Goal: Entertainment & Leisure: Consume media (video, audio)

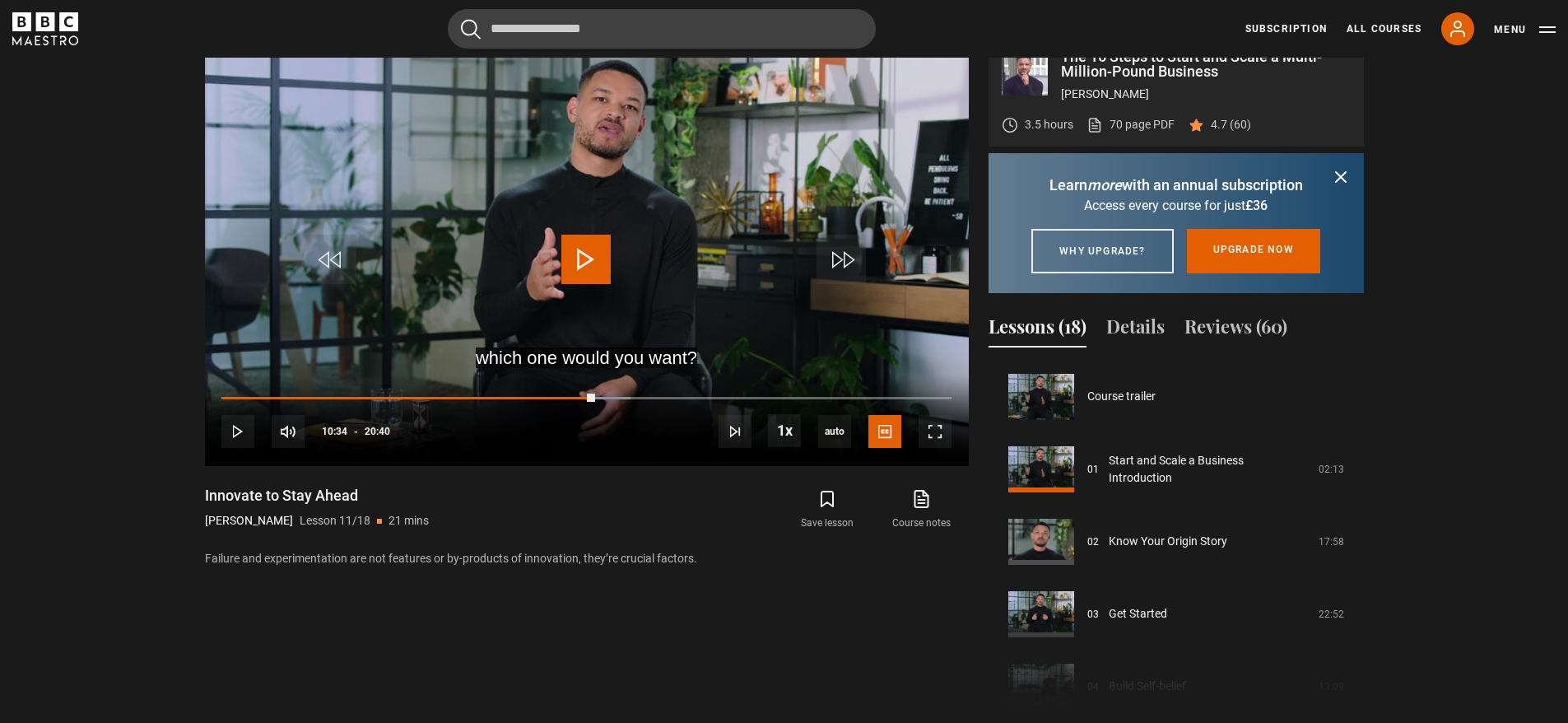
scroll to position [735, 0]
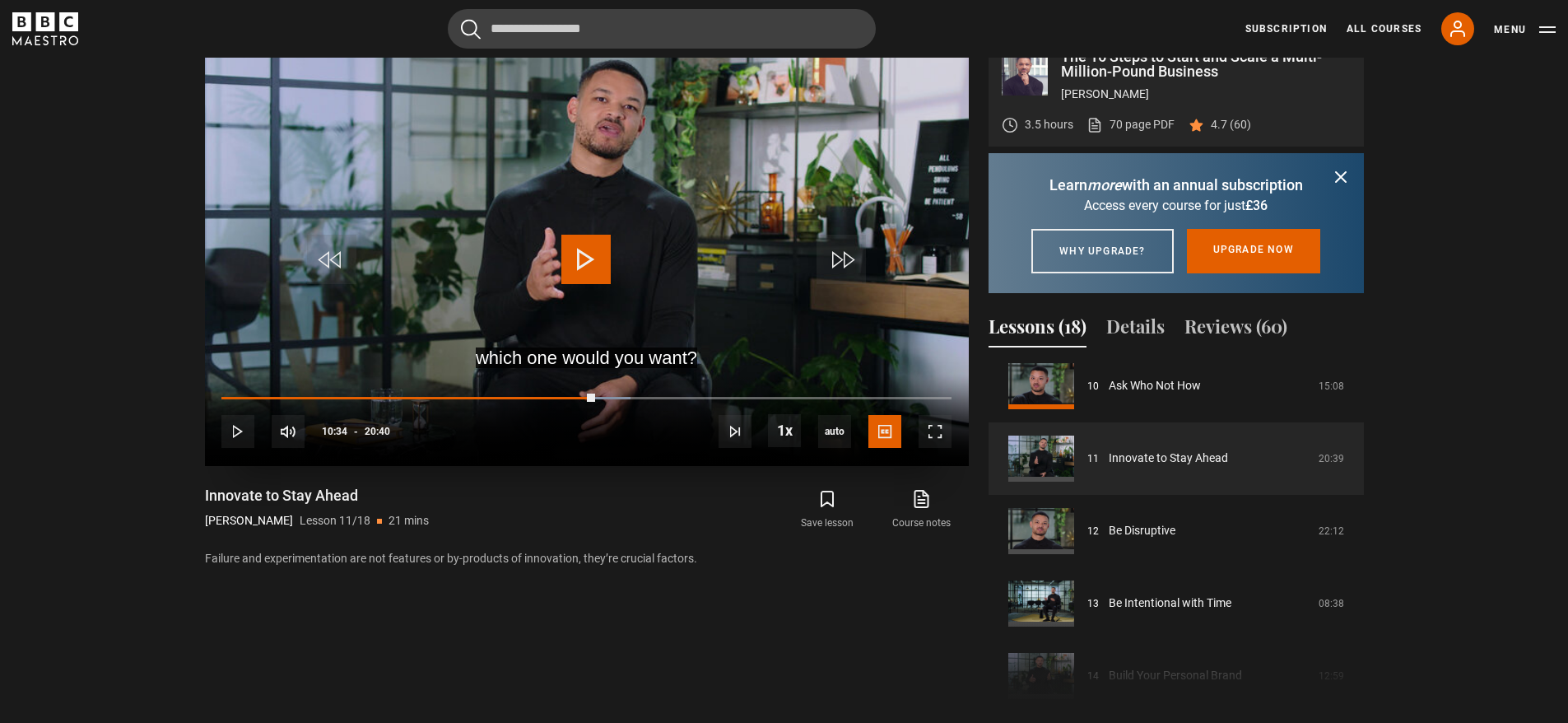
click at [585, 252] on span "Video Player" at bounding box center [585, 258] width 49 height 49
click at [572, 264] on span "Video Player" at bounding box center [585, 258] width 49 height 49
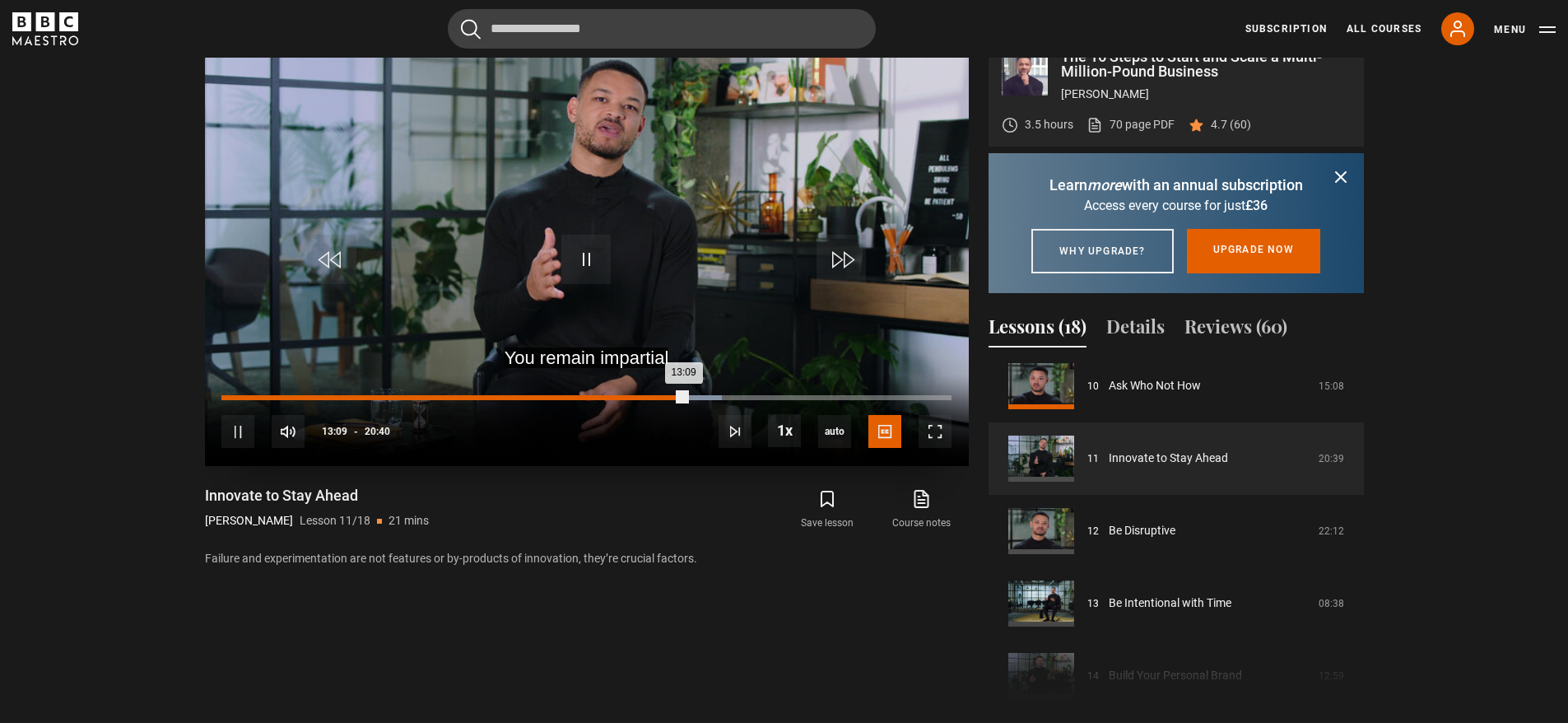
click at [660, 398] on div "12:24" at bounding box center [661, 398] width 3 height 5
click at [667, 398] on div "Loaded : 64.11% 12:37 12:25" at bounding box center [586, 398] width 729 height 5
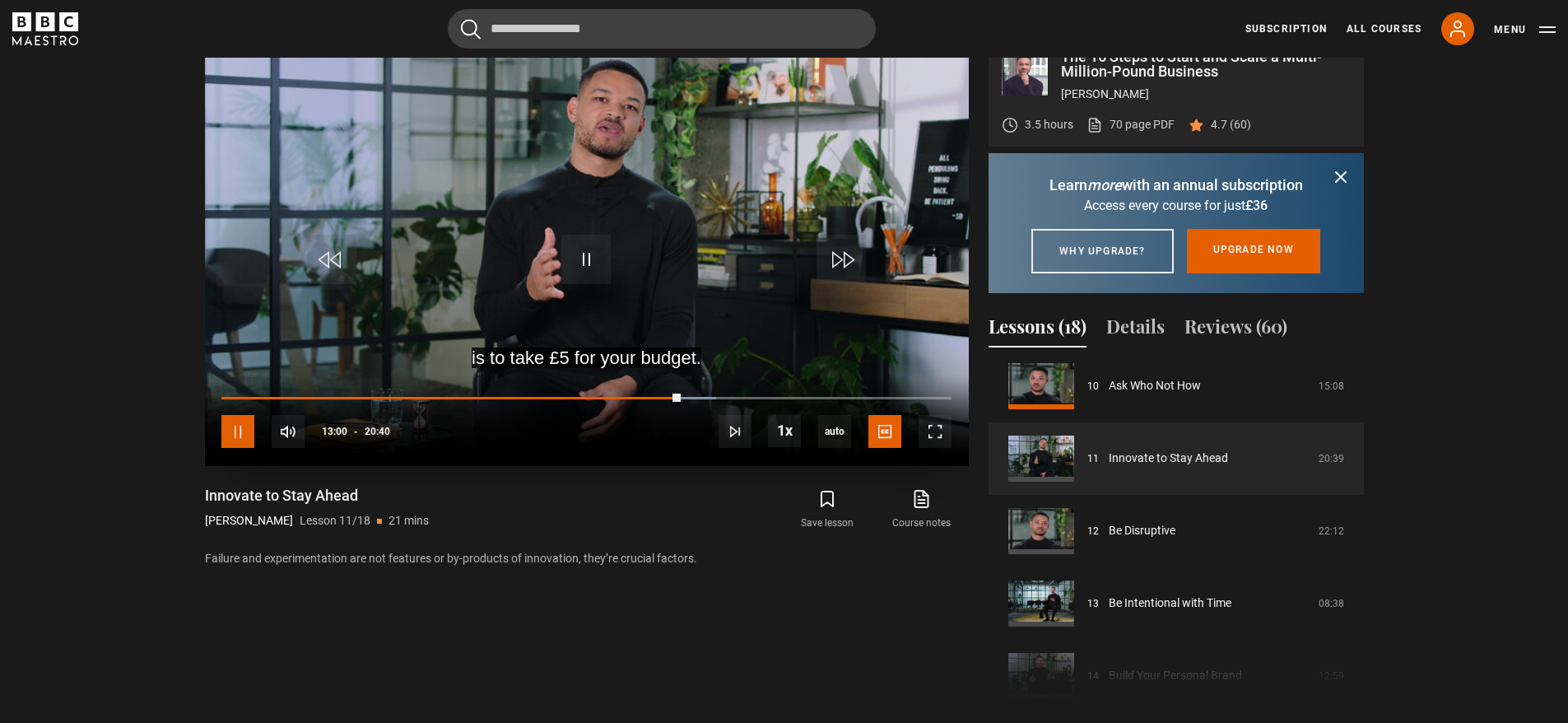
click at [232, 428] on span "Video Player" at bounding box center [238, 431] width 33 height 33
click at [564, 267] on span "Video Player" at bounding box center [585, 258] width 49 height 49
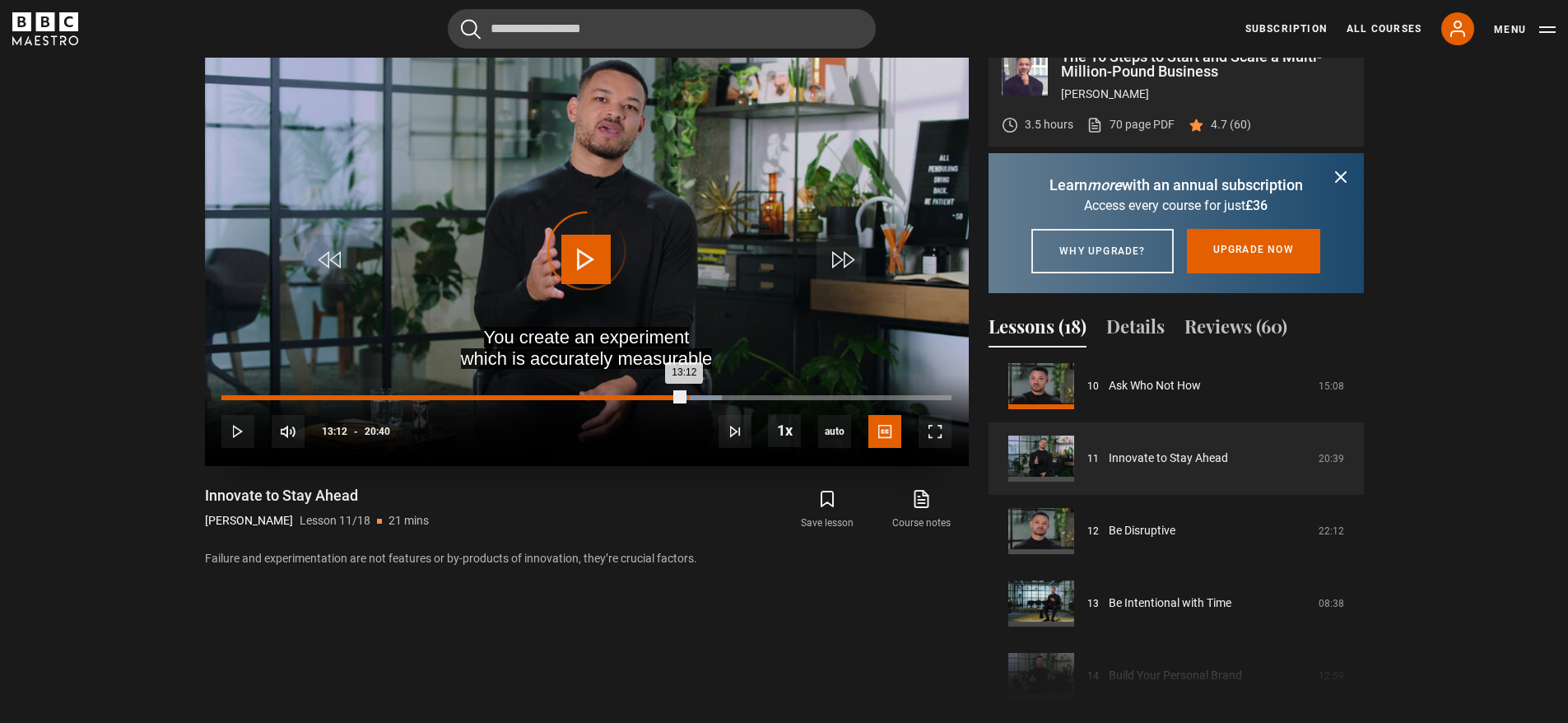
click at [687, 398] on div "13:12" at bounding box center [688, 398] width 3 height 5
click at [703, 396] on div "Loaded : 0.00% 13:37 13:37" at bounding box center [586, 398] width 729 height 5
click at [708, 397] on div "13:47" at bounding box center [709, 398] width 3 height 5
click at [713, 398] on div "13:55" at bounding box center [714, 398] width 3 height 5
click at [719, 398] on div "Loaded : 71.77% 14:01 13:55" at bounding box center [586, 398] width 729 height 5
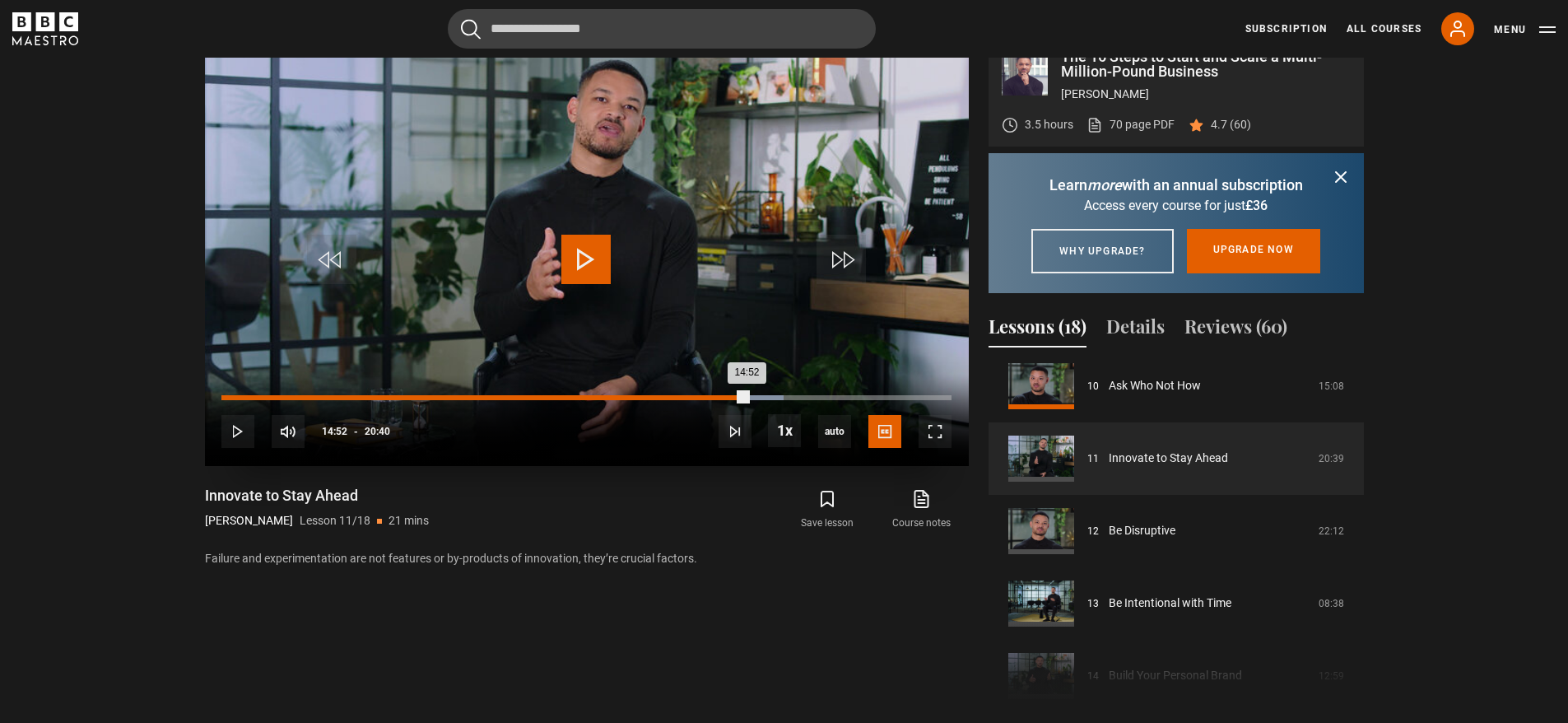
click at [735, 398] on div "14:52" at bounding box center [484, 398] width 525 height 5
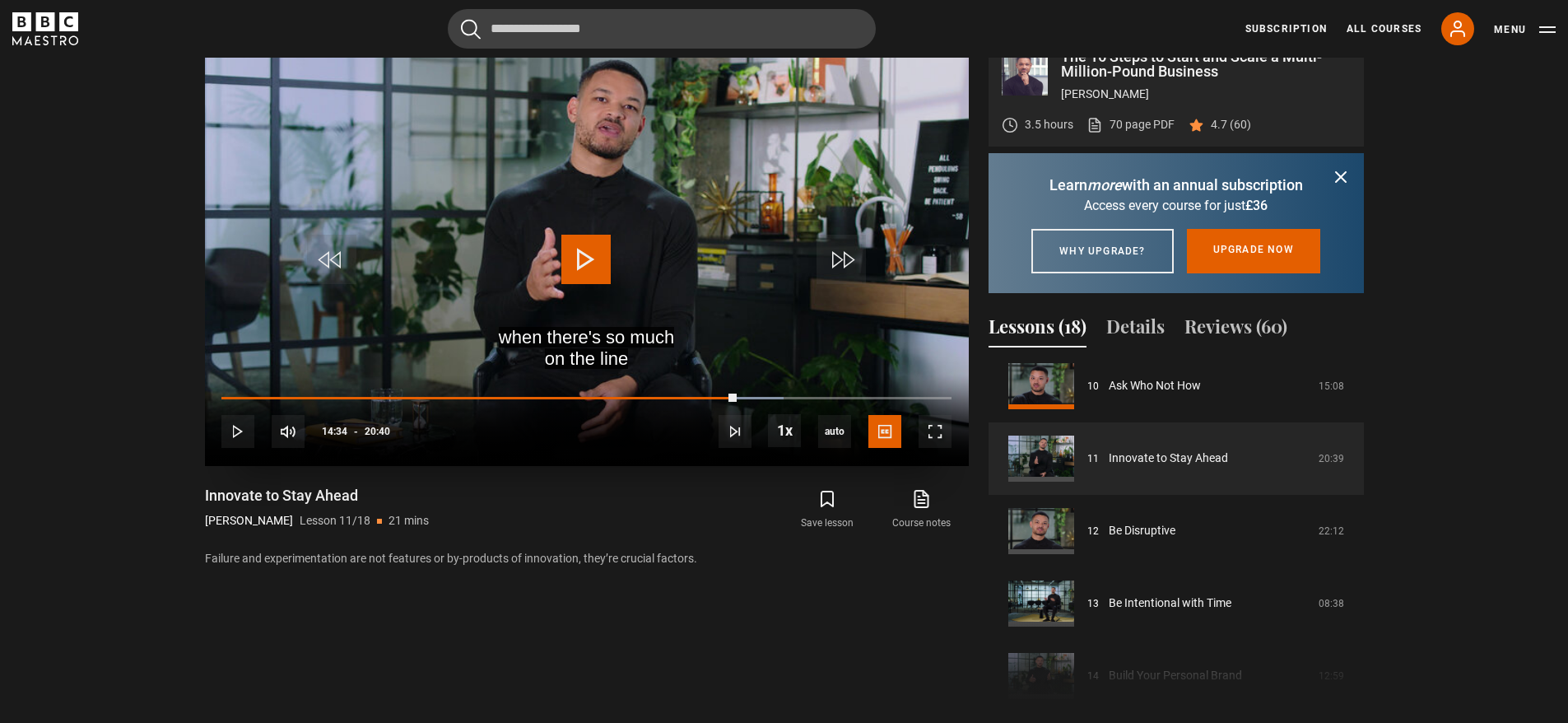
click at [584, 260] on span "Video Player" at bounding box center [585, 258] width 49 height 49
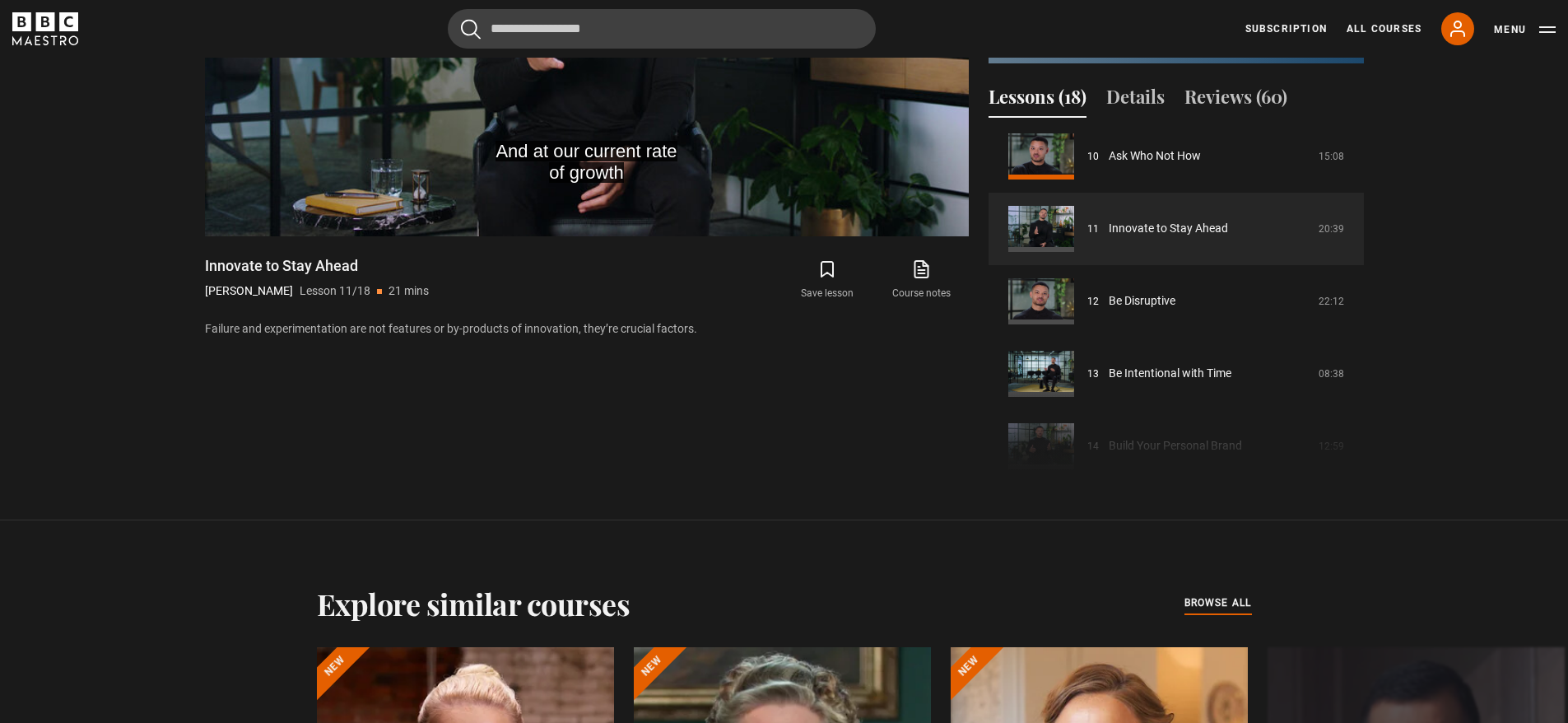
scroll to position [692, 0]
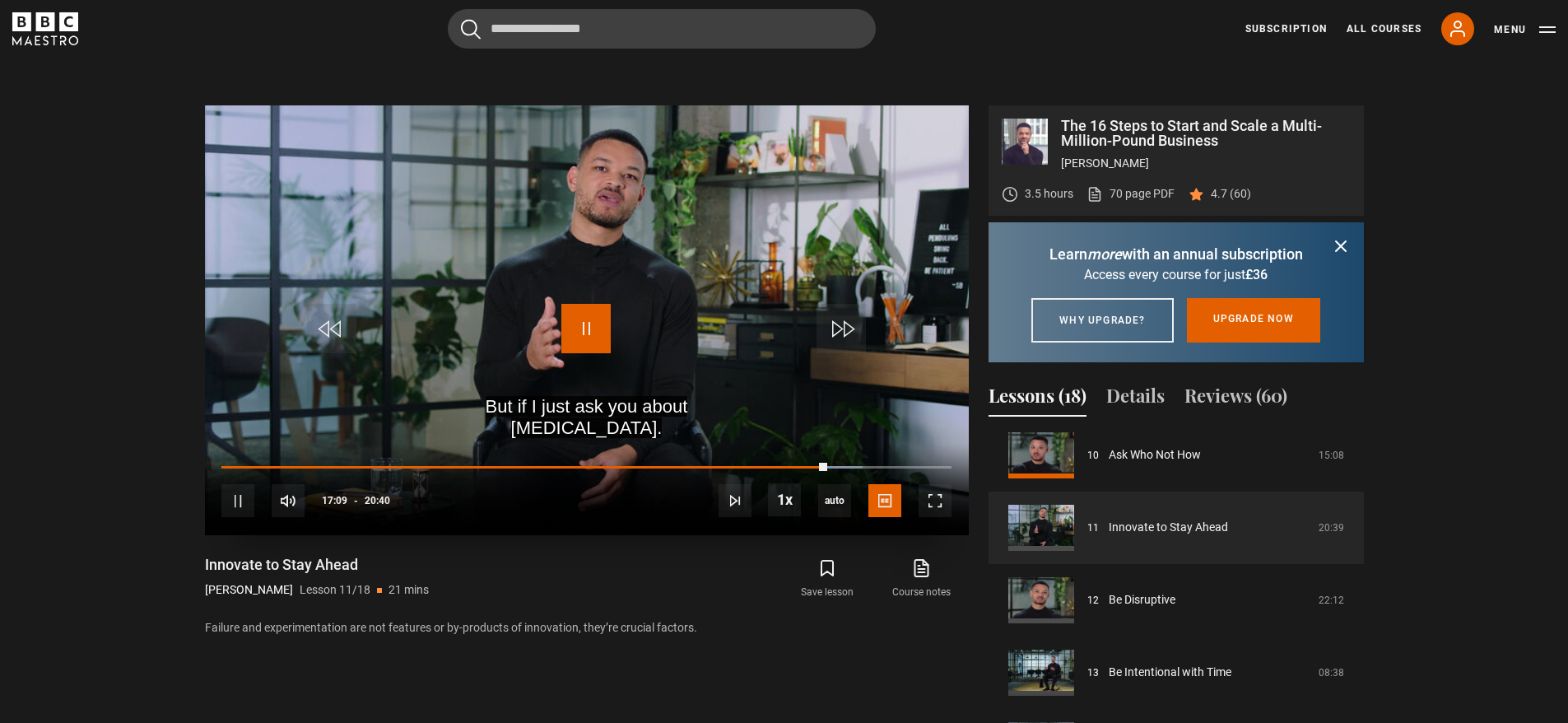
click at [580, 332] on span "Video Player" at bounding box center [585, 328] width 49 height 49
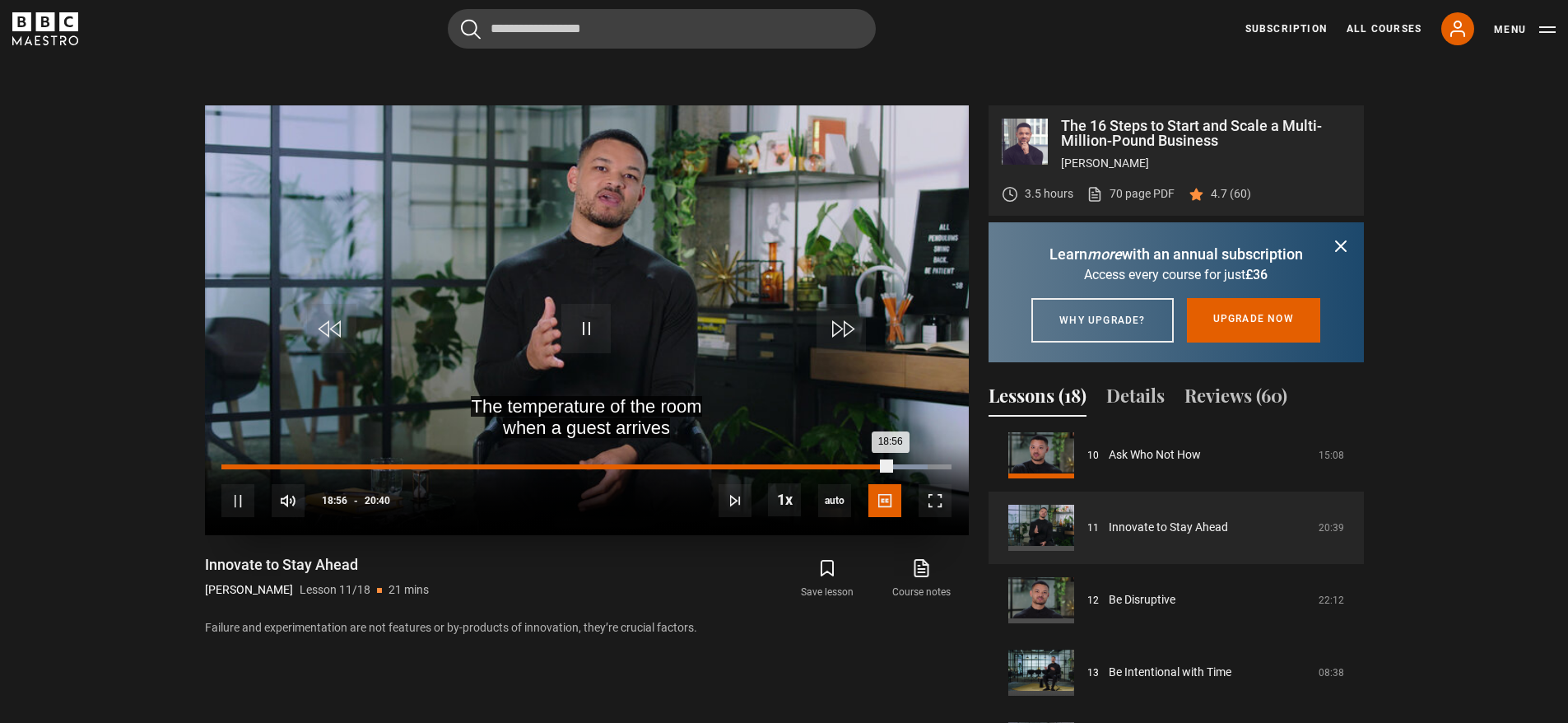
click at [865, 467] on div "18:13" at bounding box center [865, 467] width 3 height 5
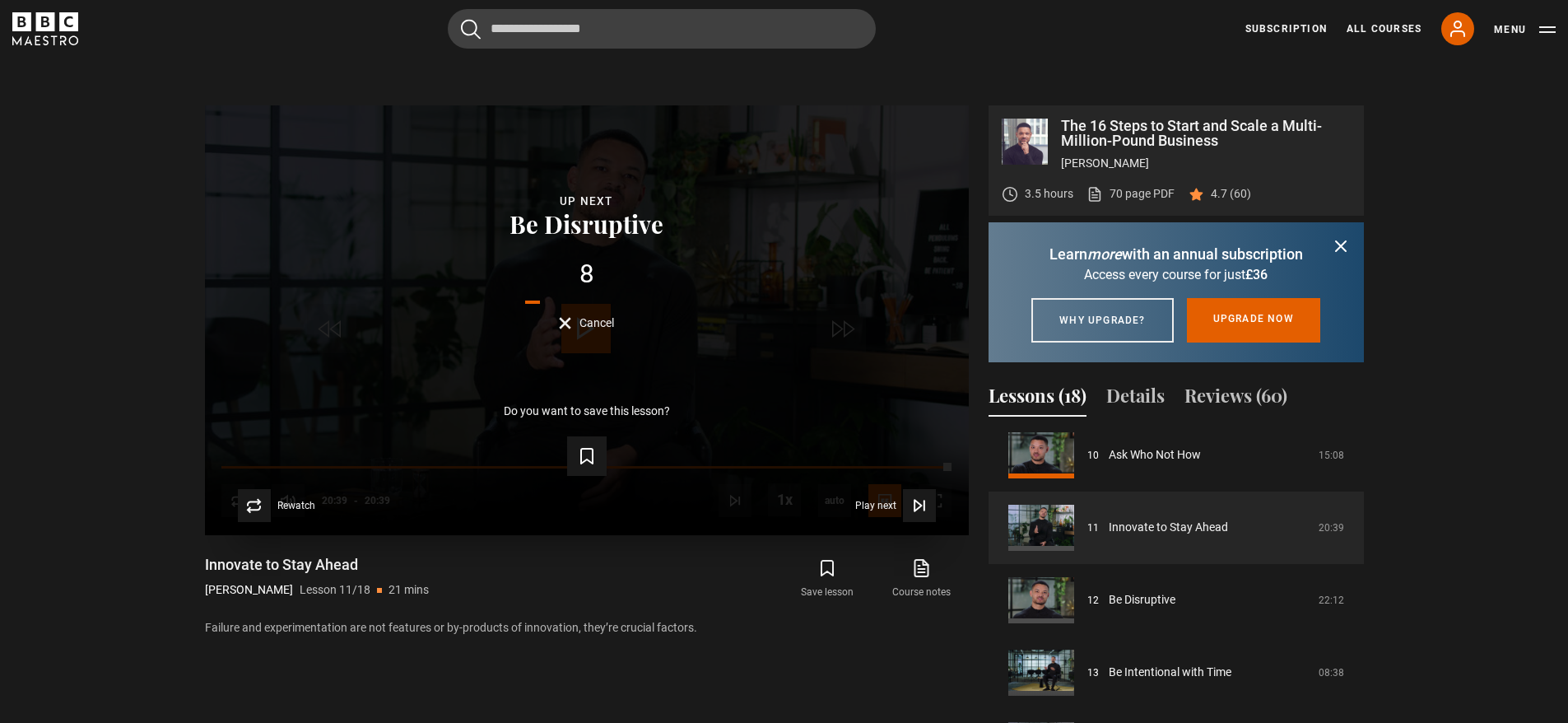
click at [912, 472] on form "Save lesson" at bounding box center [587, 453] width 711 height 46
click at [912, 468] on form "Save lesson" at bounding box center [587, 453] width 711 height 46
click at [572, 325] on button "Cancel" at bounding box center [587, 323] width 55 height 12
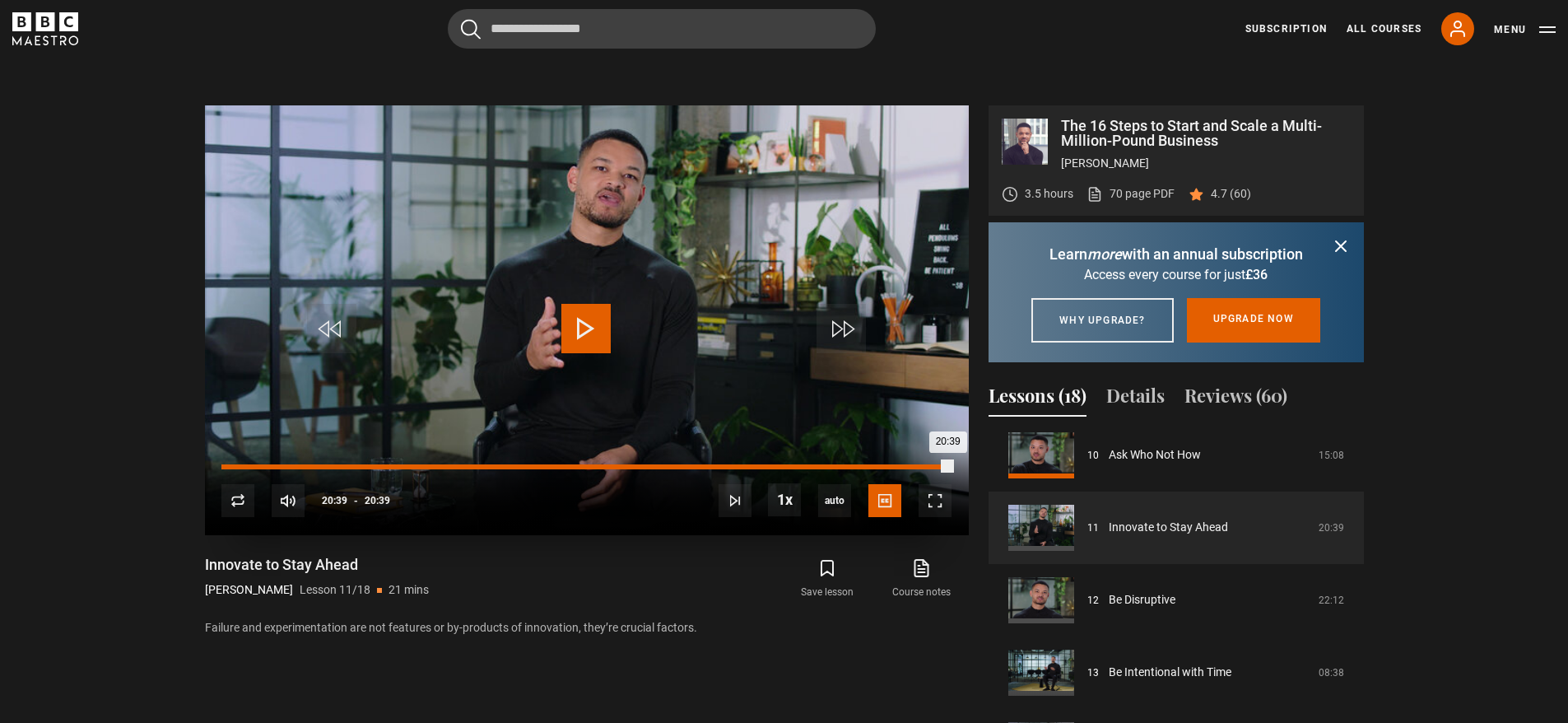
click at [934, 464] on div "20:11" at bounding box center [935, 467] width 3 height 5
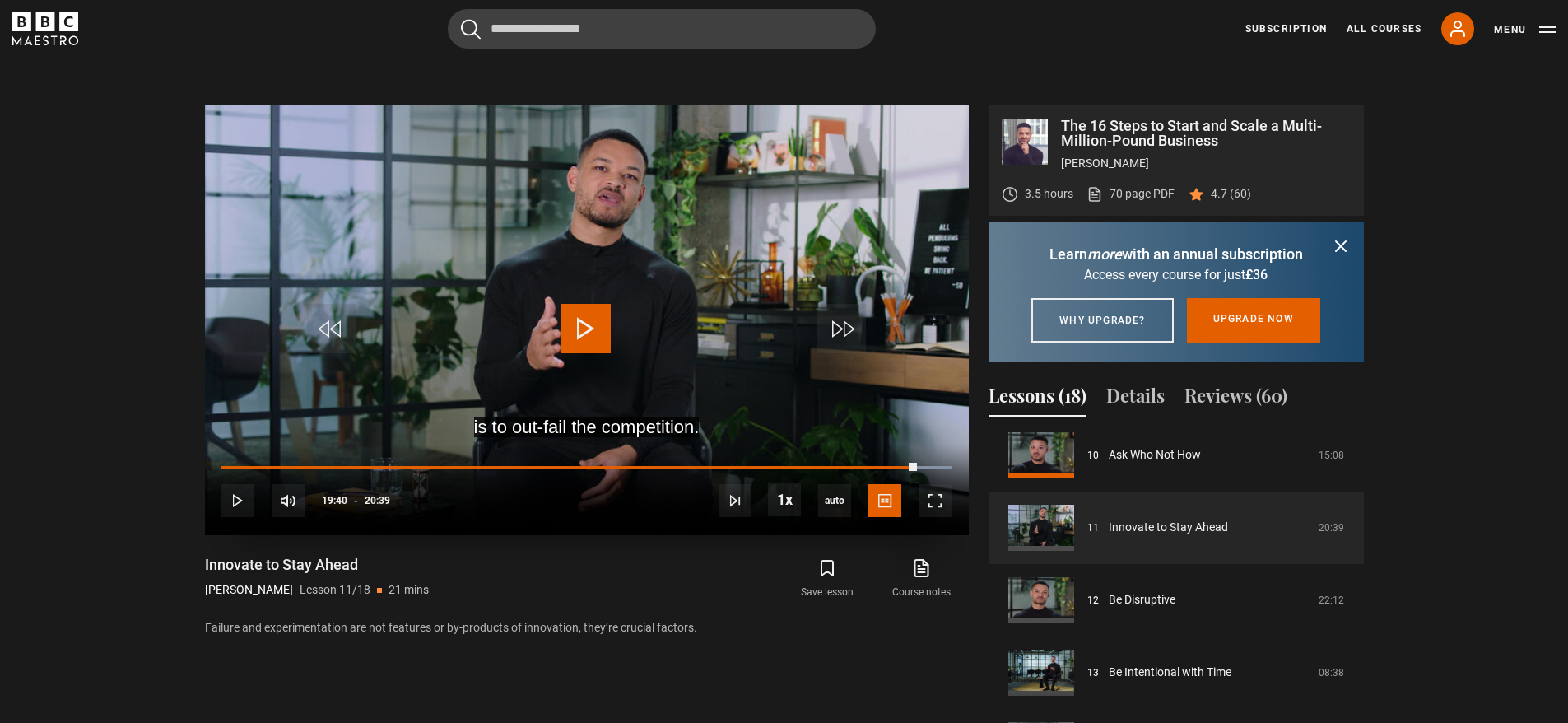
click at [580, 332] on span "Video Player" at bounding box center [585, 328] width 49 height 49
click at [581, 333] on span "Video Player" at bounding box center [585, 328] width 49 height 49
click at [1225, 417] on button "Reviews (60)" at bounding box center [1236, 399] width 103 height 35
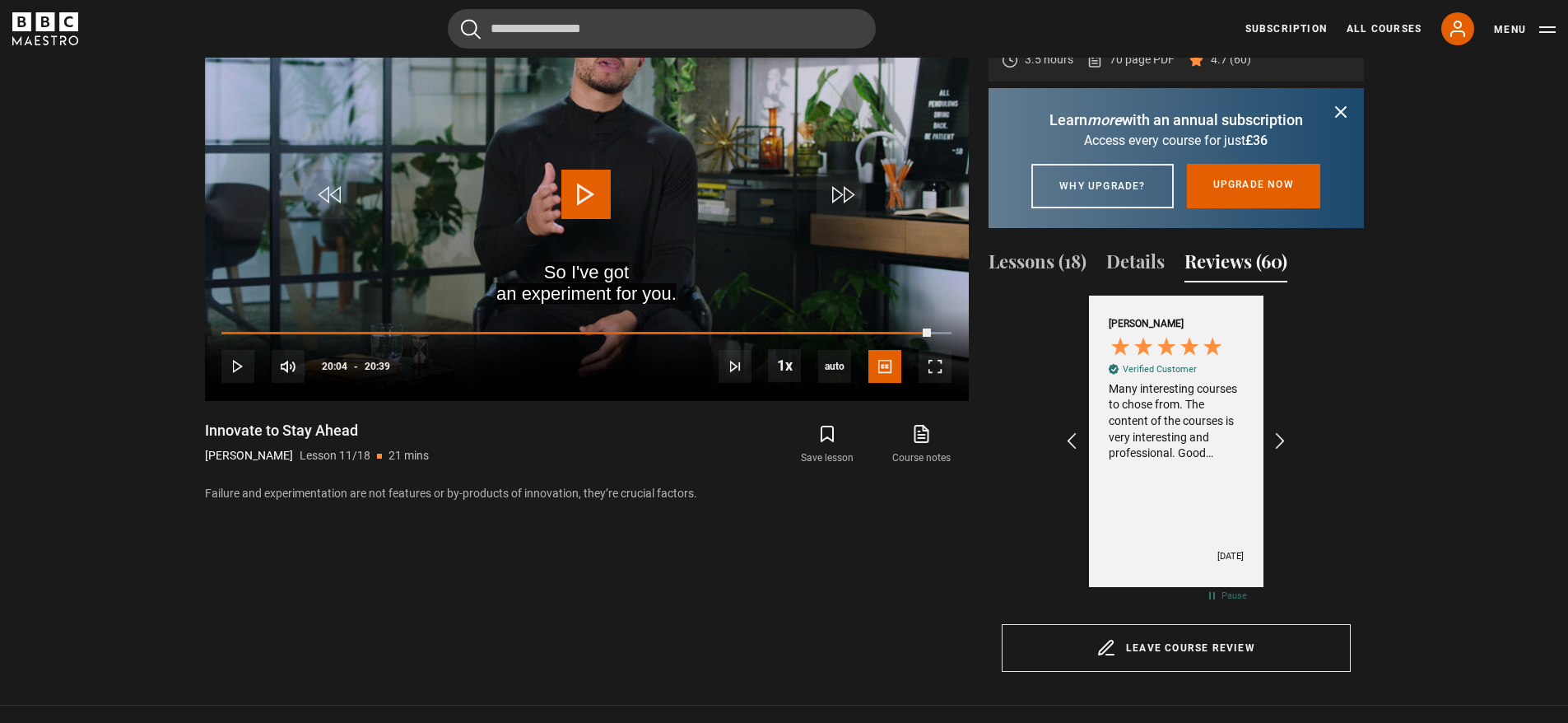
scroll to position [1016, 0]
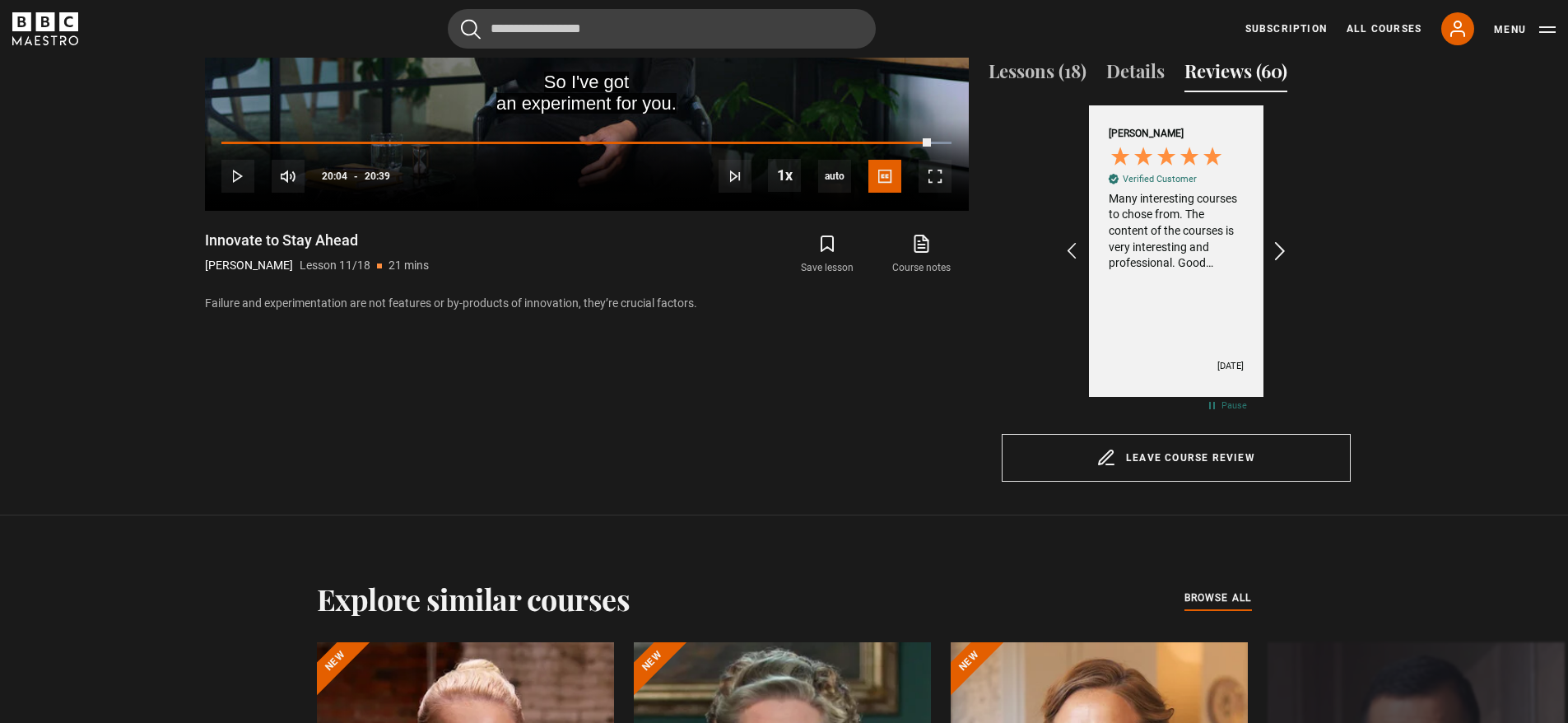
click at [1278, 263] on icon "REVIEWS.io Carousel Scroll Right" at bounding box center [1280, 251] width 23 height 23
click at [1070, 263] on icon "REVIEWS.io Carousel Scroll Left" at bounding box center [1072, 251] width 23 height 23
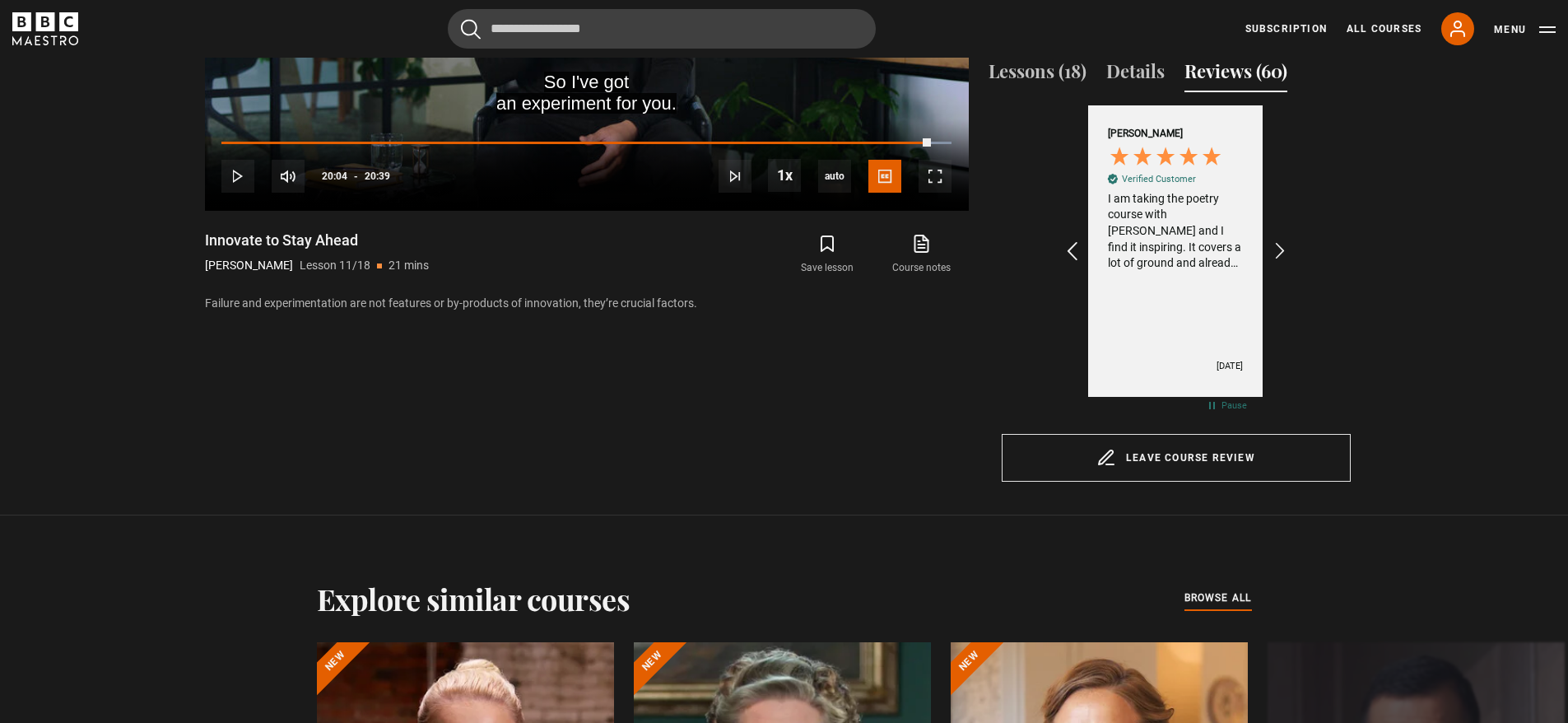
scroll to position [0, 382]
click at [1282, 263] on icon "REVIEWS.io Carousel Scroll Right" at bounding box center [1280, 251] width 23 height 23
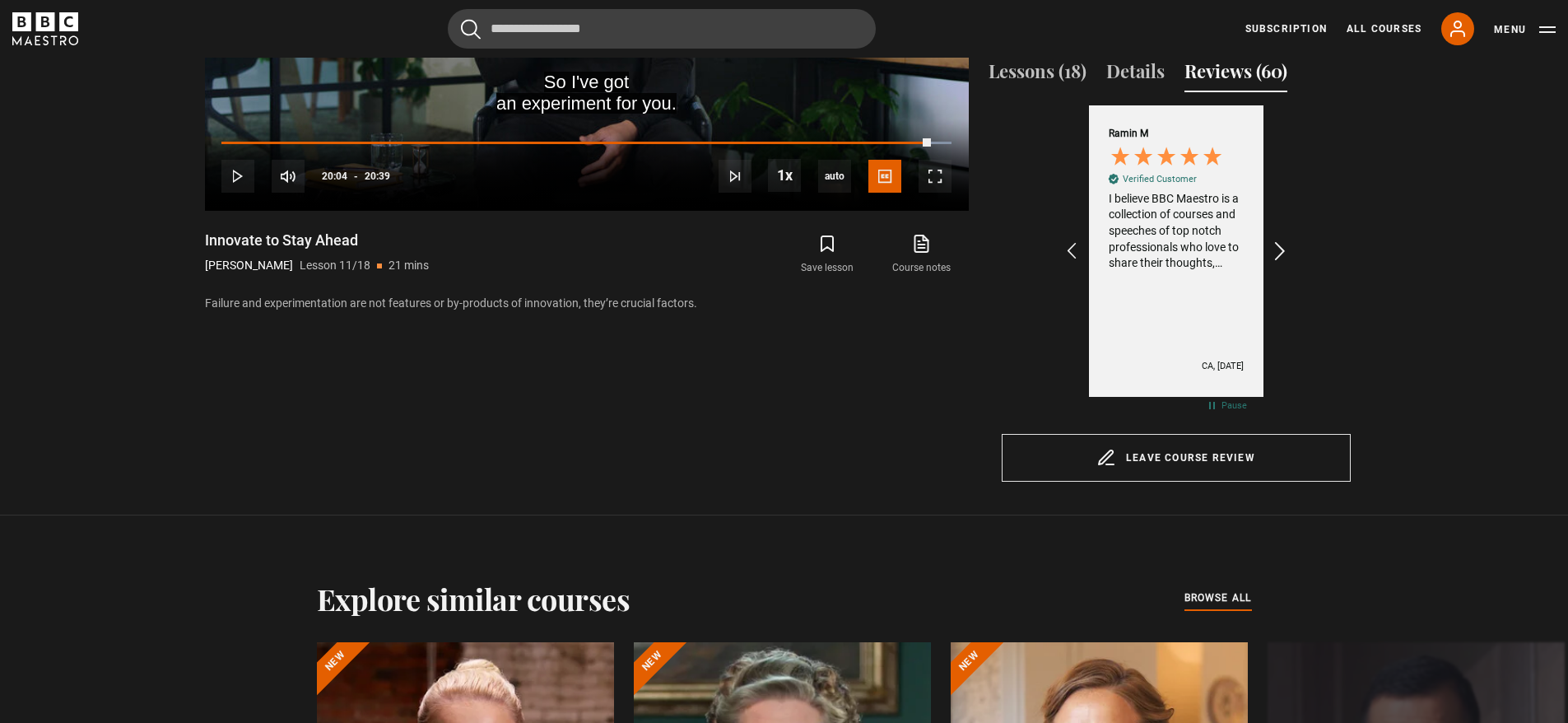
click at [1282, 263] on icon "REVIEWS.io Carousel Scroll Right" at bounding box center [1280, 251] width 23 height 23
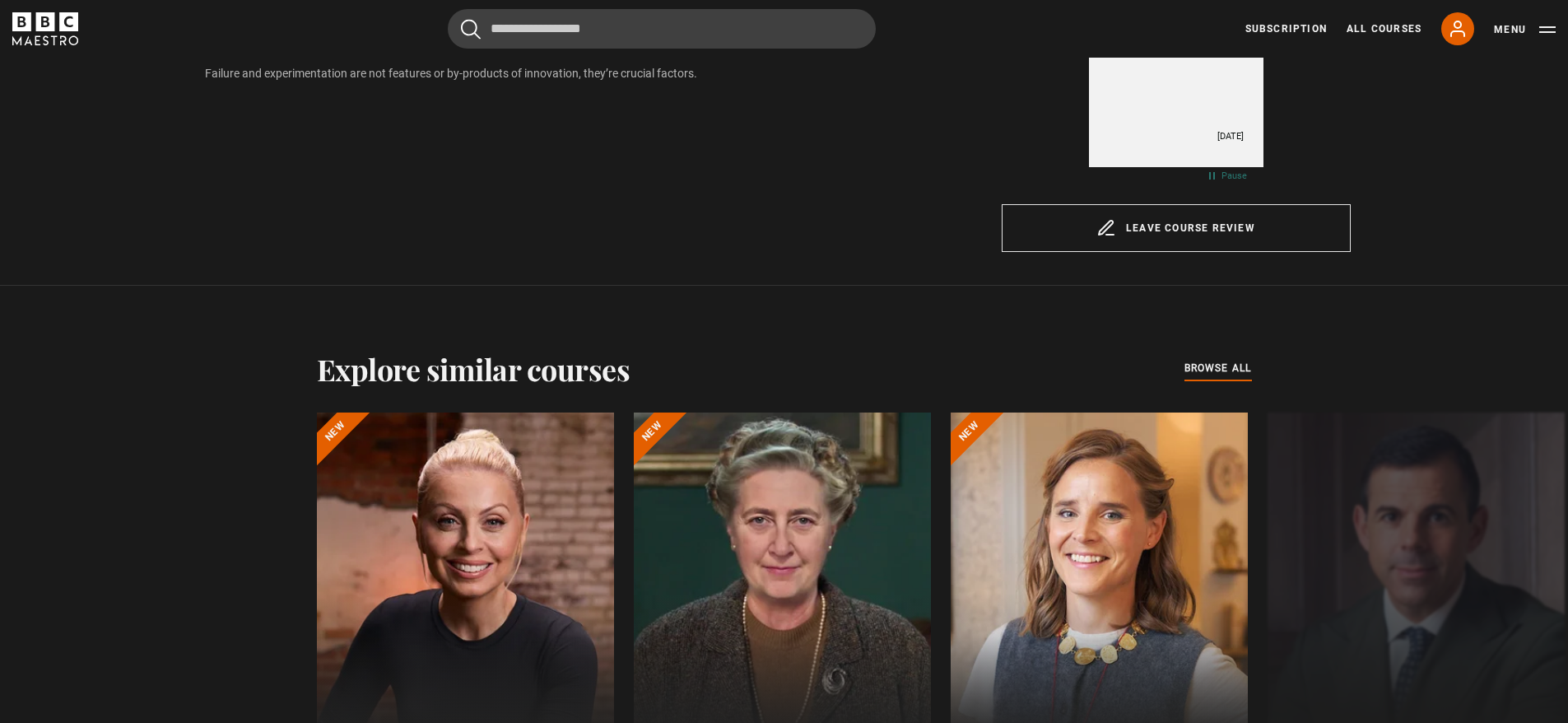
scroll to position [1568, 0]
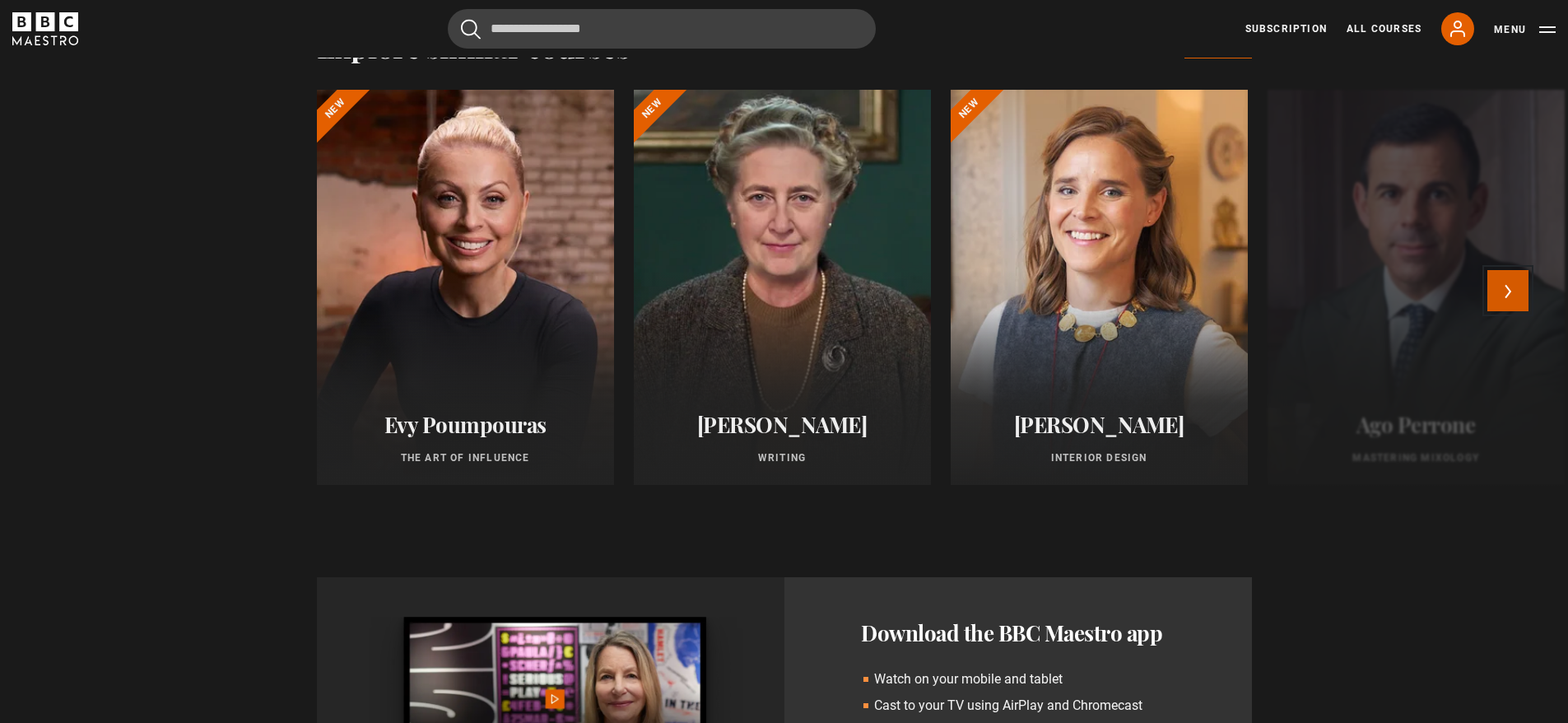
click at [1515, 305] on button "Next" at bounding box center [1508, 290] width 41 height 41
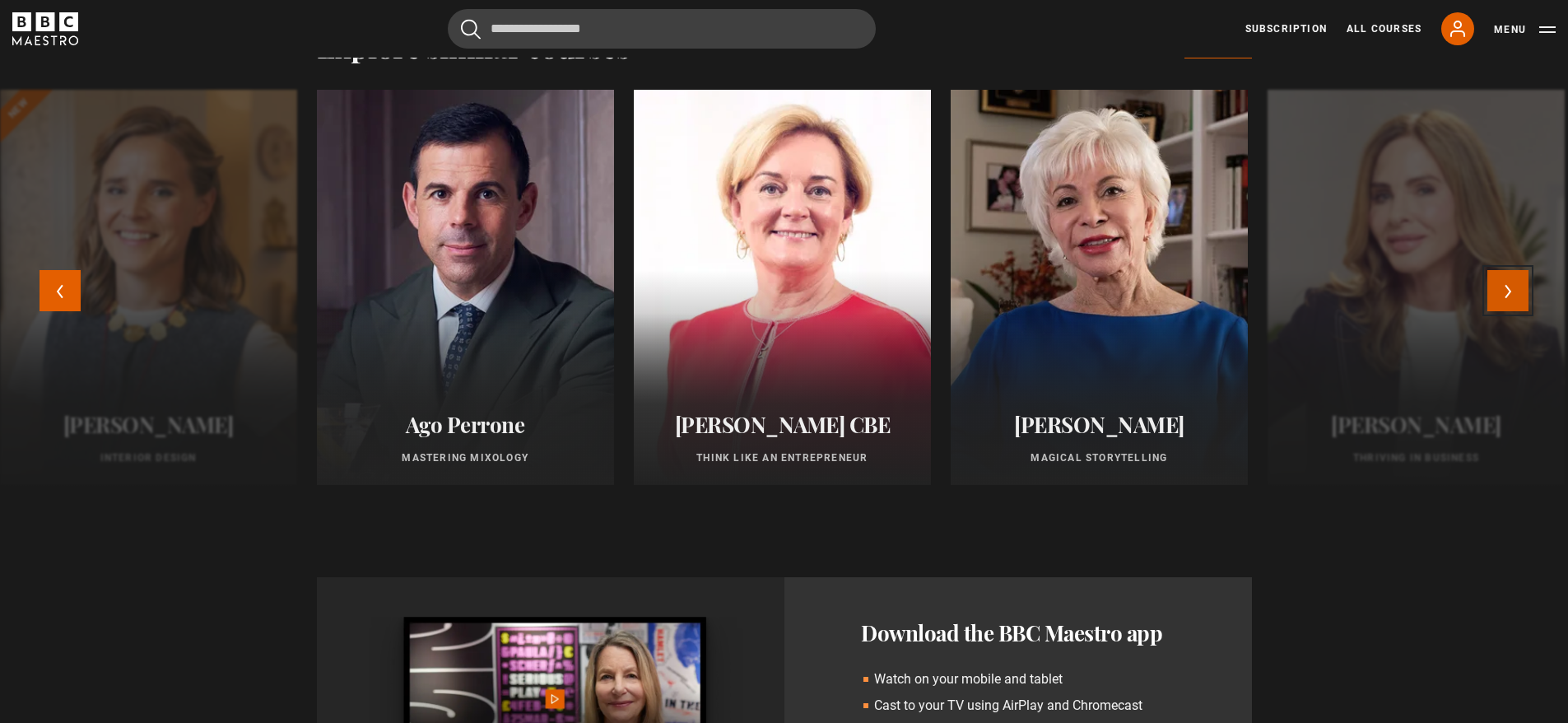
click at [1515, 305] on button "Next" at bounding box center [1508, 290] width 41 height 41
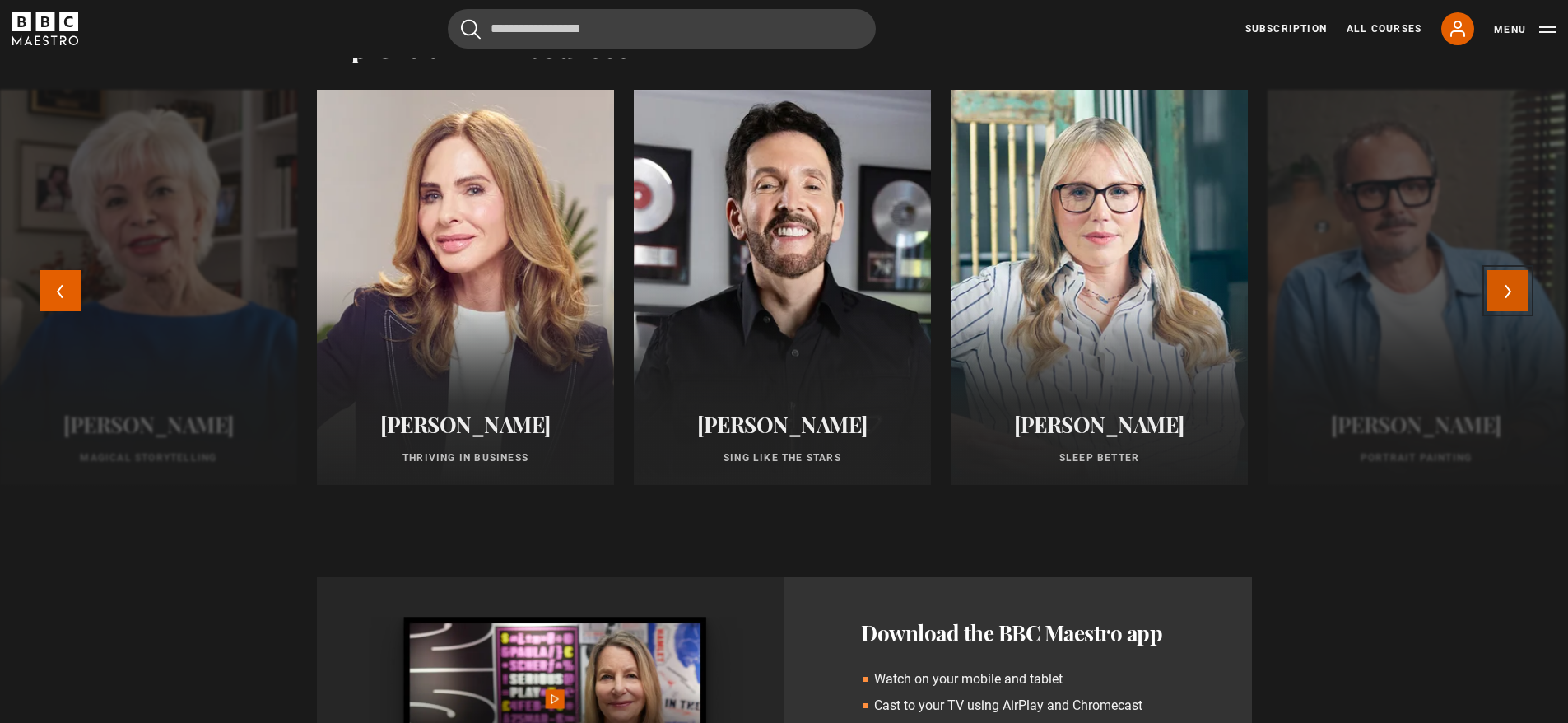
click at [1515, 305] on button "Next" at bounding box center [1508, 290] width 41 height 41
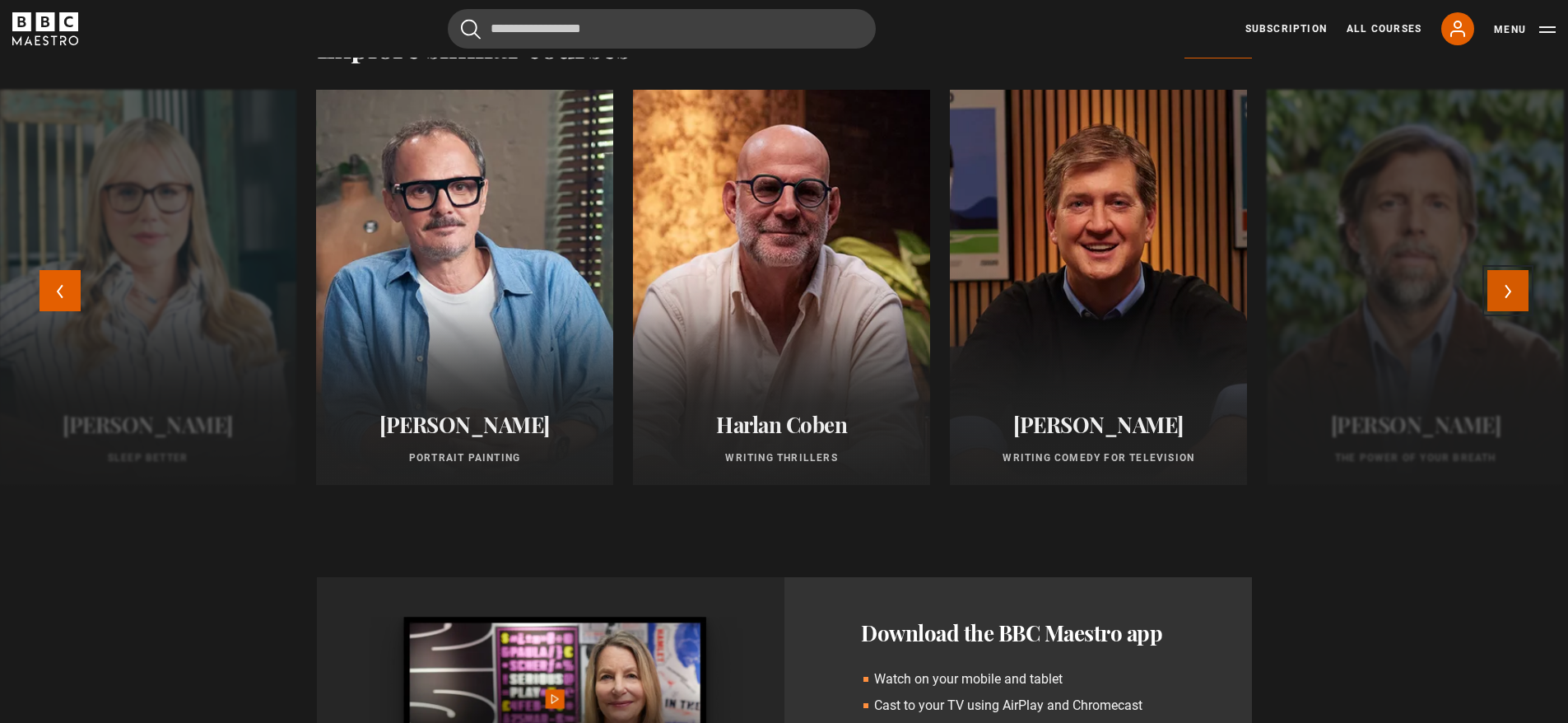
scroll to position [0, 1528]
click at [1515, 305] on button "Next" at bounding box center [1508, 290] width 41 height 41
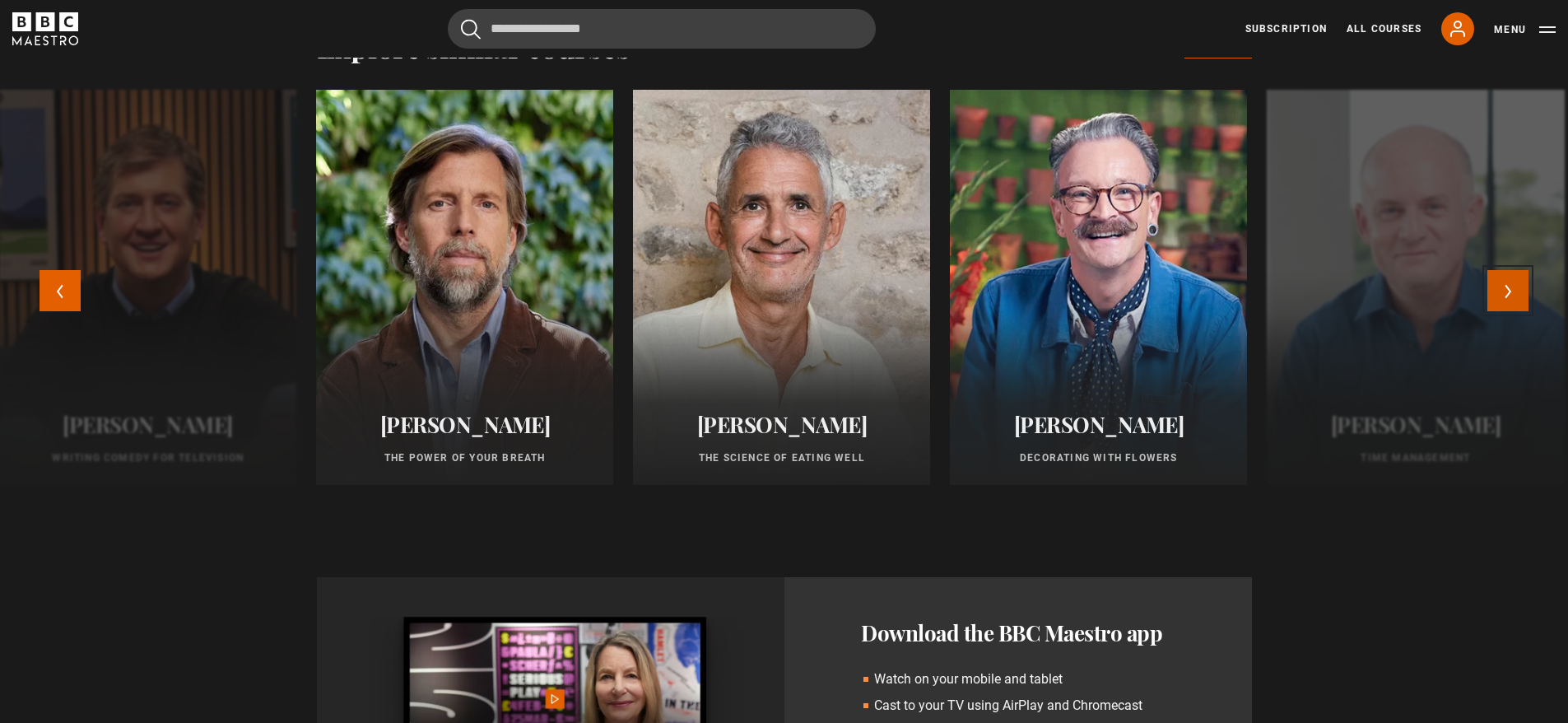
click at [1515, 305] on button "Next" at bounding box center [1508, 290] width 41 height 41
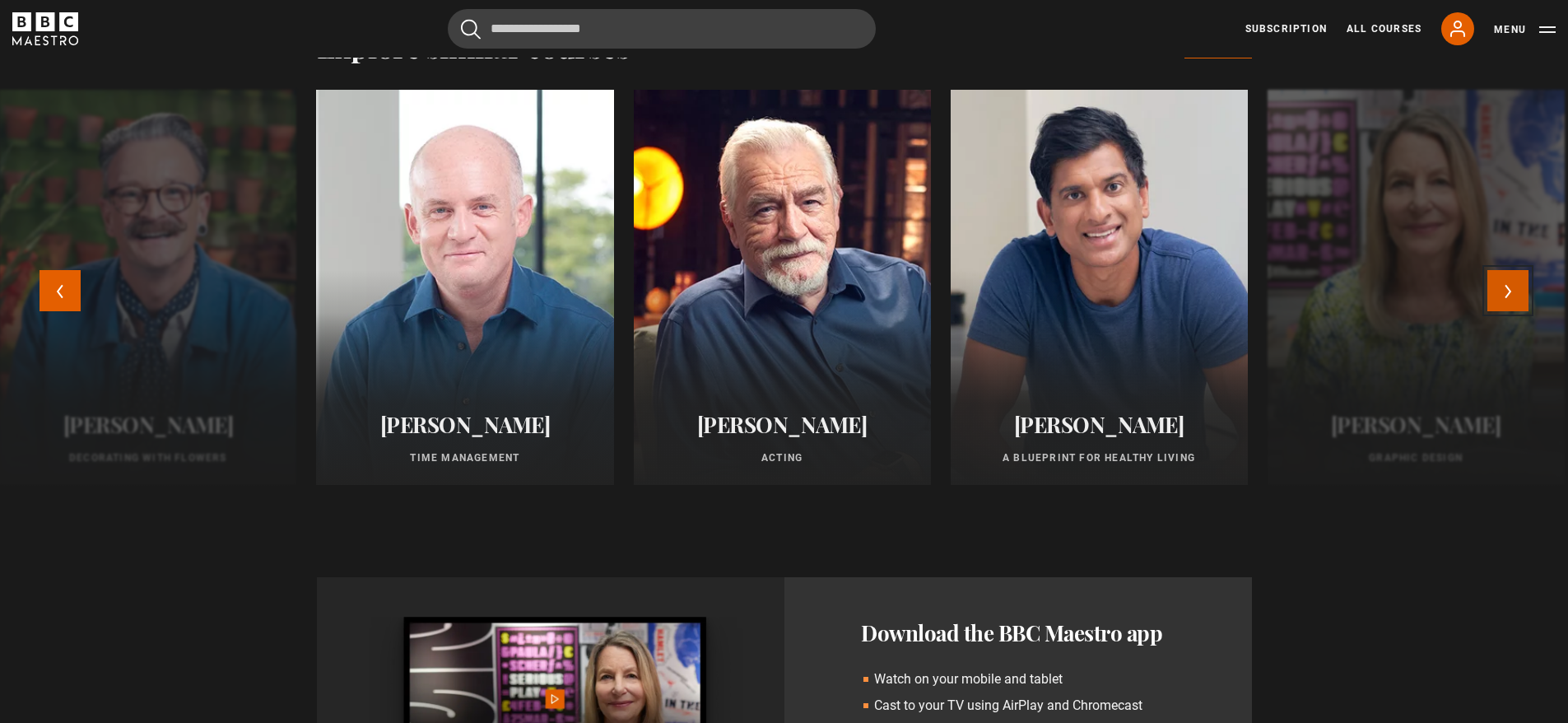
click at [1515, 305] on button "Next" at bounding box center [1508, 290] width 41 height 41
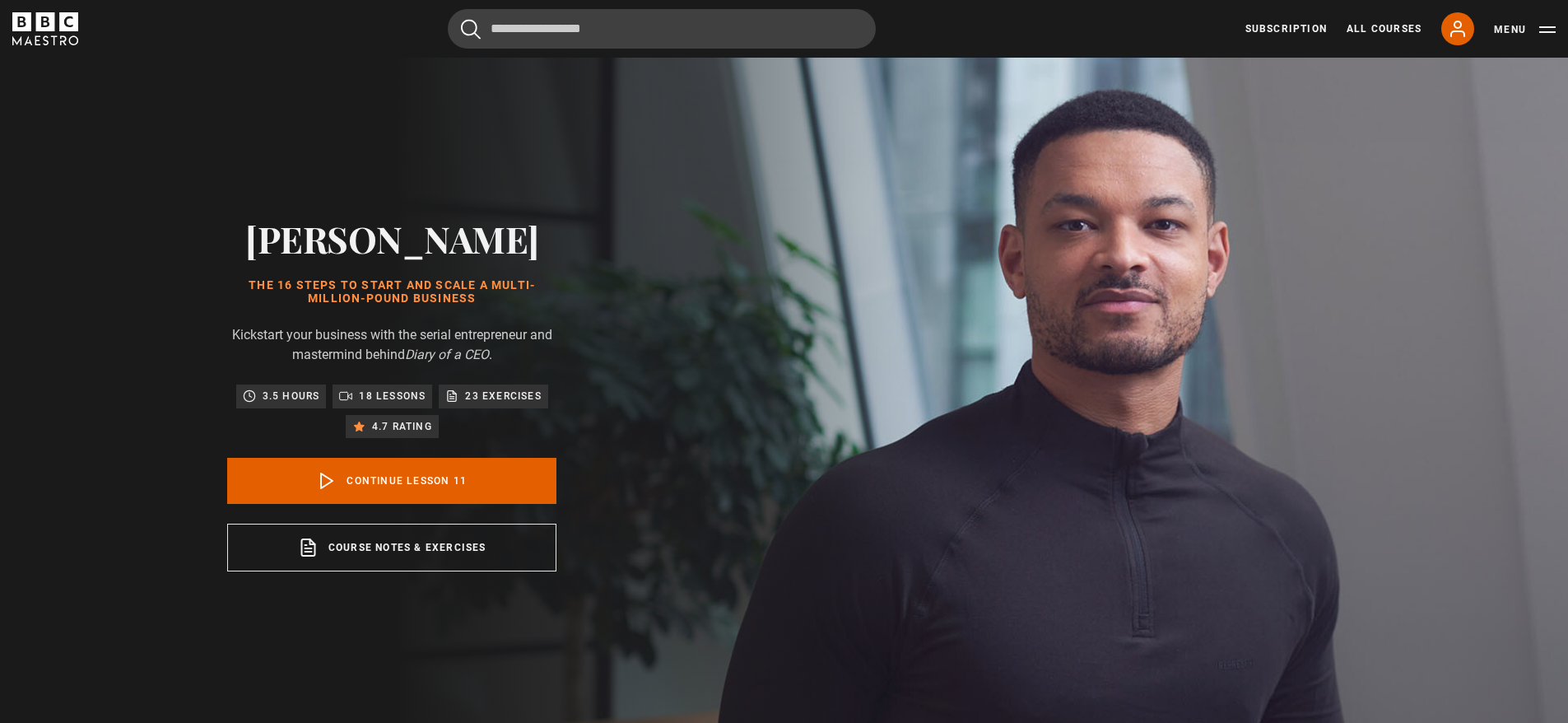
scroll to position [0, 1718]
click at [324, 479] on icon at bounding box center [327, 481] width 20 height 20
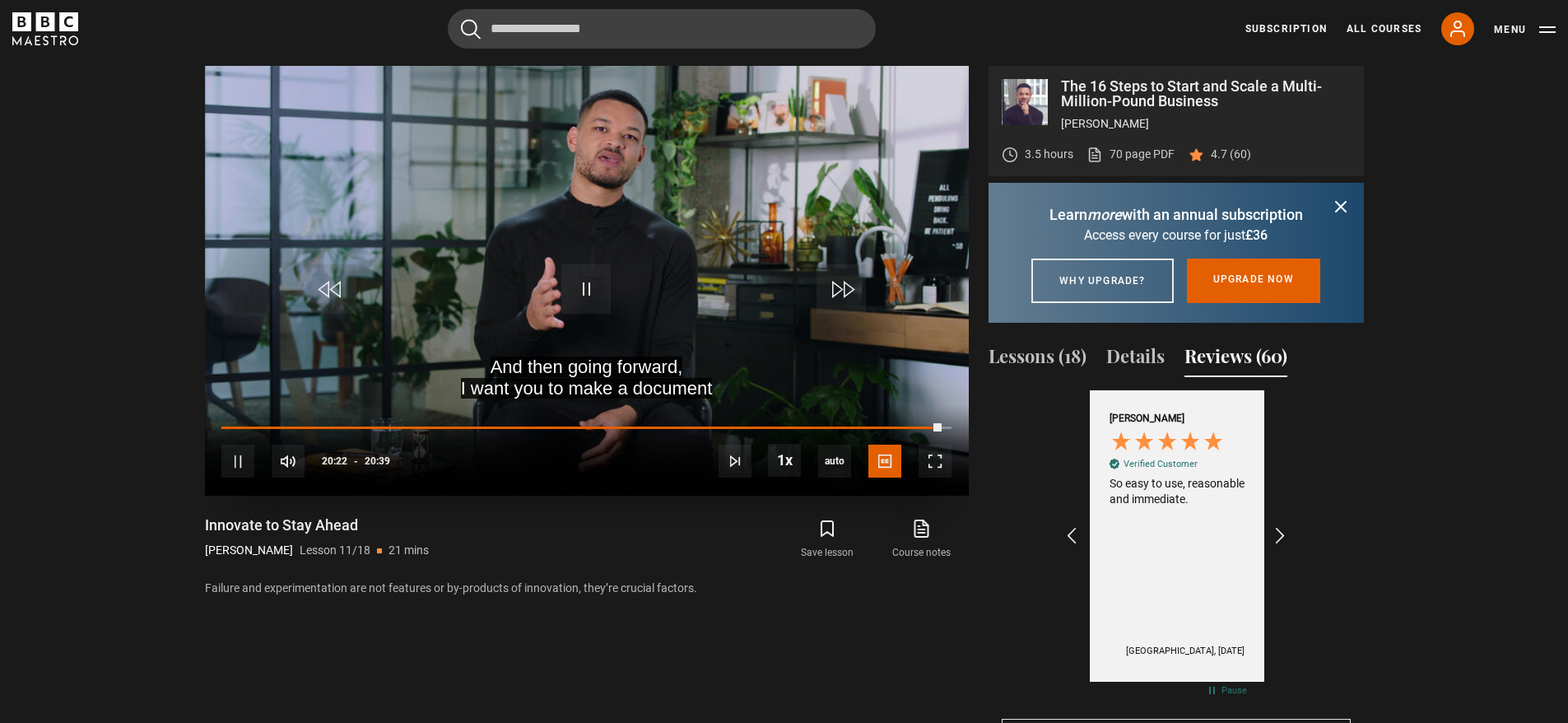
scroll to position [0, 2100]
click at [609, 272] on span "Video Player" at bounding box center [585, 288] width 49 height 49
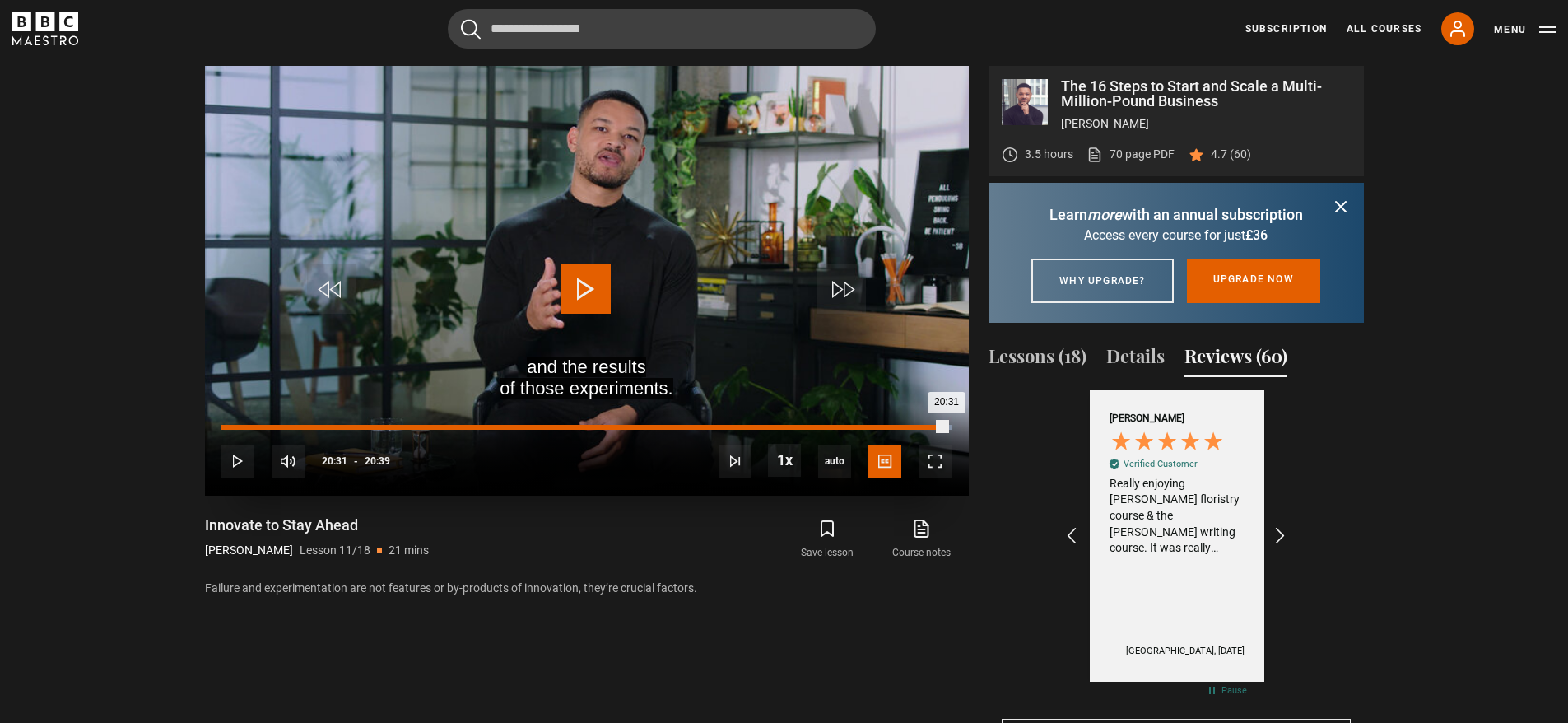
scroll to position [0, 2292]
click at [931, 426] on div "Loaded : 100.00% 20:05 20:31" at bounding box center [586, 427] width 729 height 5
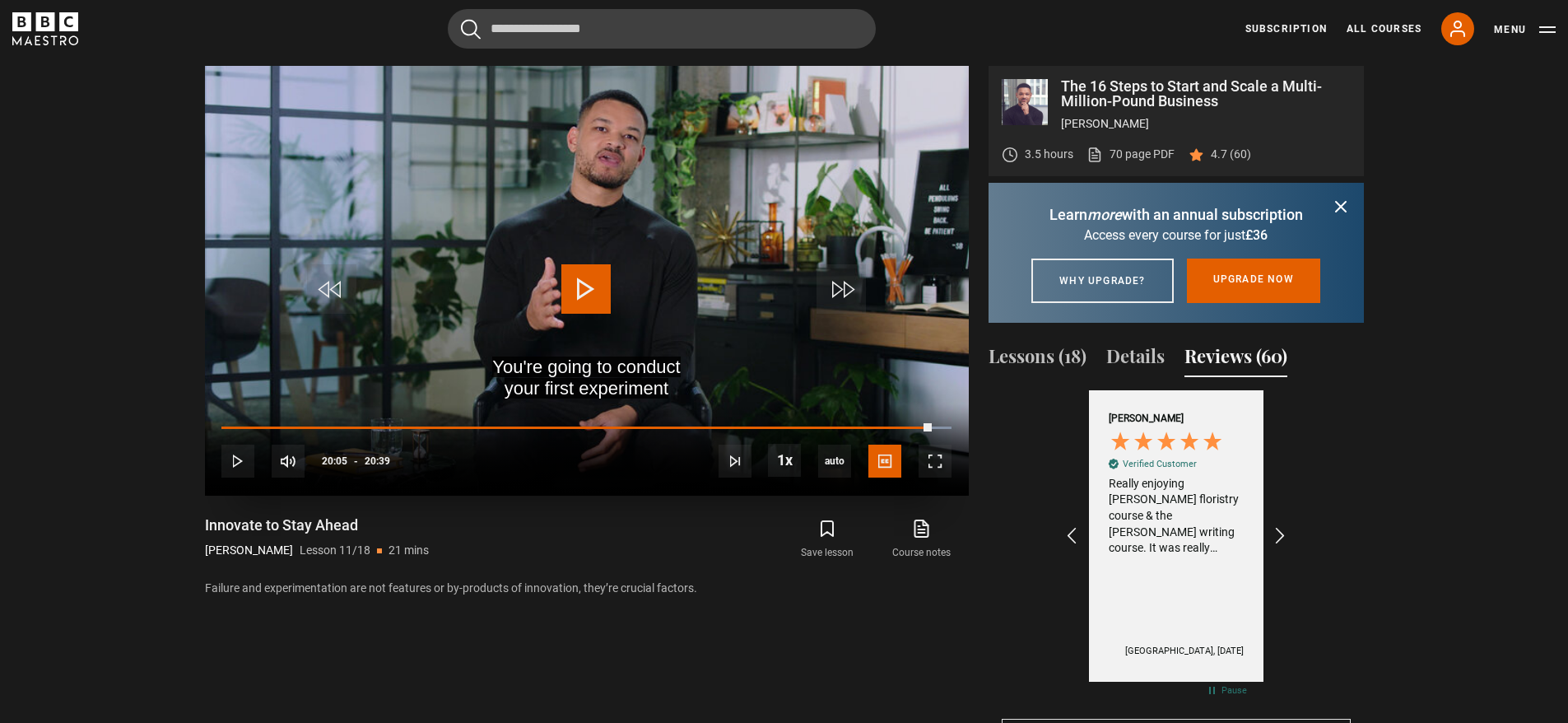
click at [606, 286] on span "Video Player" at bounding box center [585, 288] width 49 height 49
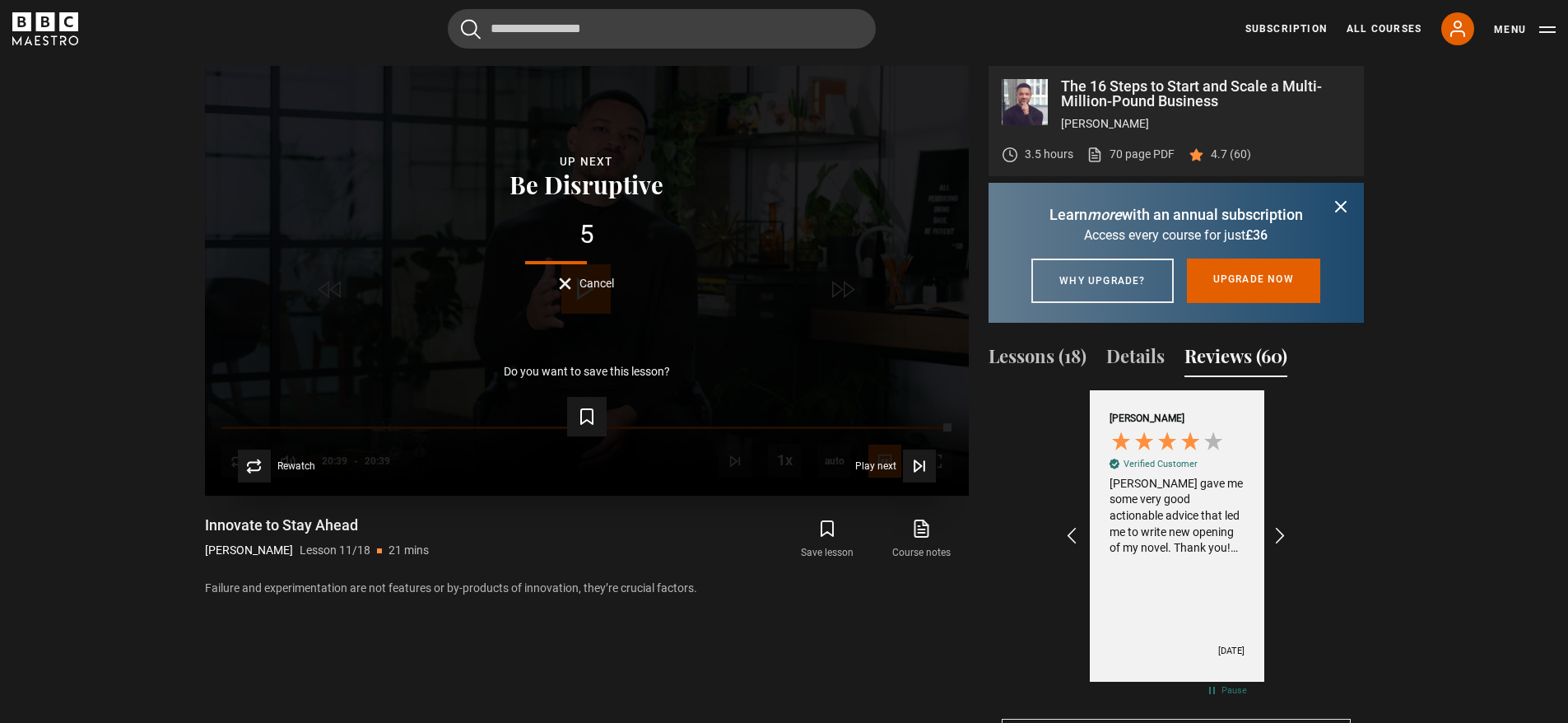
scroll to position [0, 3056]
click at [922, 469] on icon "Video Player" at bounding box center [919, 466] width 16 height 16
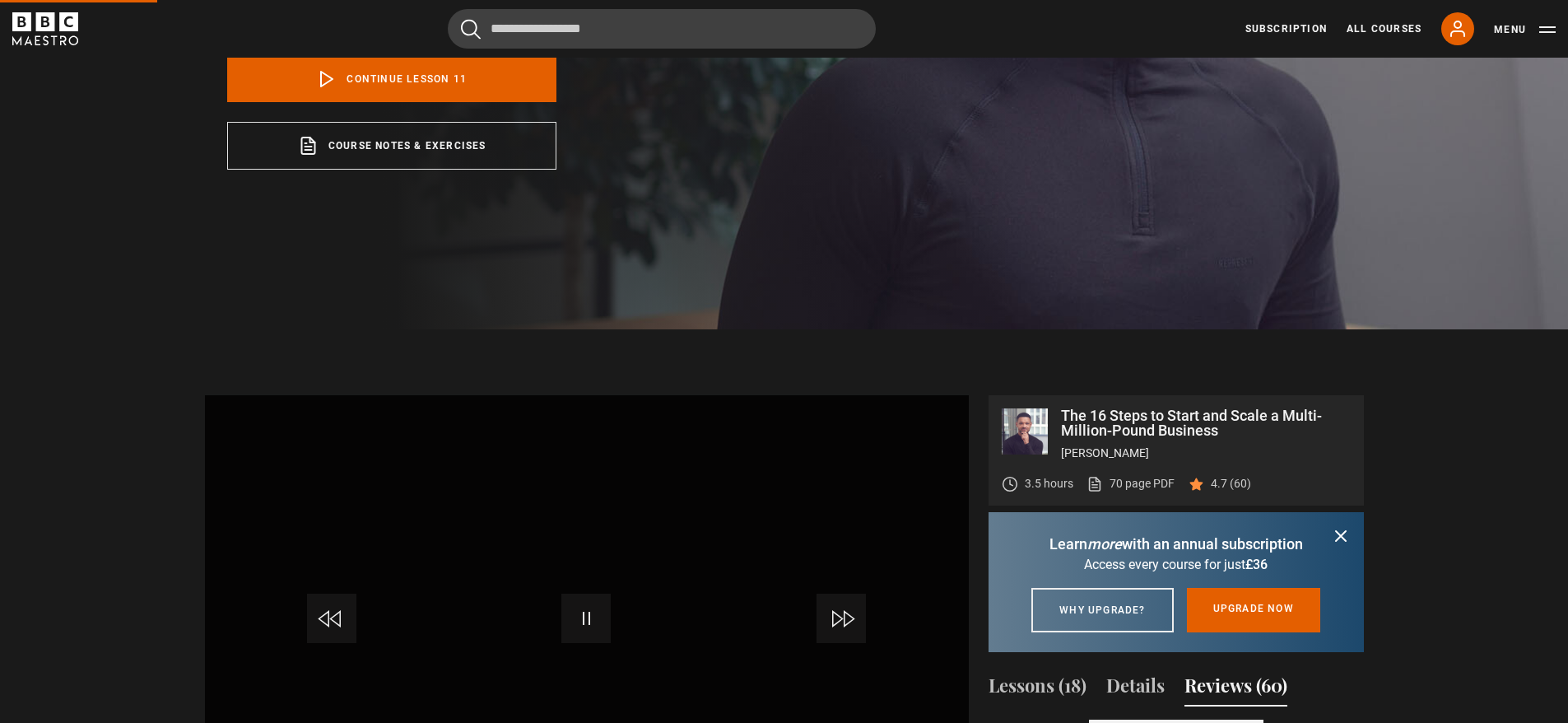
scroll to position [404, 0]
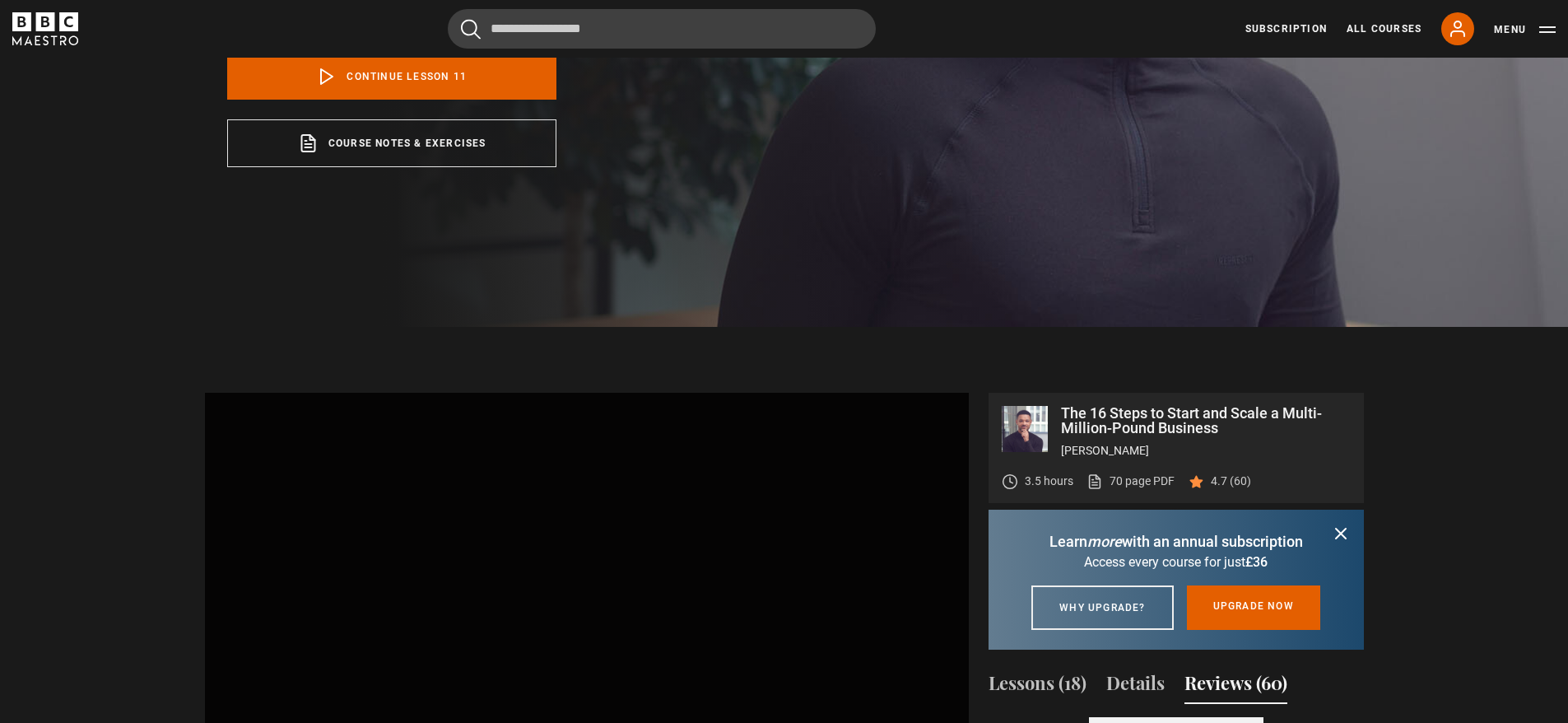
click at [1345, 526] on icon "submit" at bounding box center [1341, 533] width 20 height 20
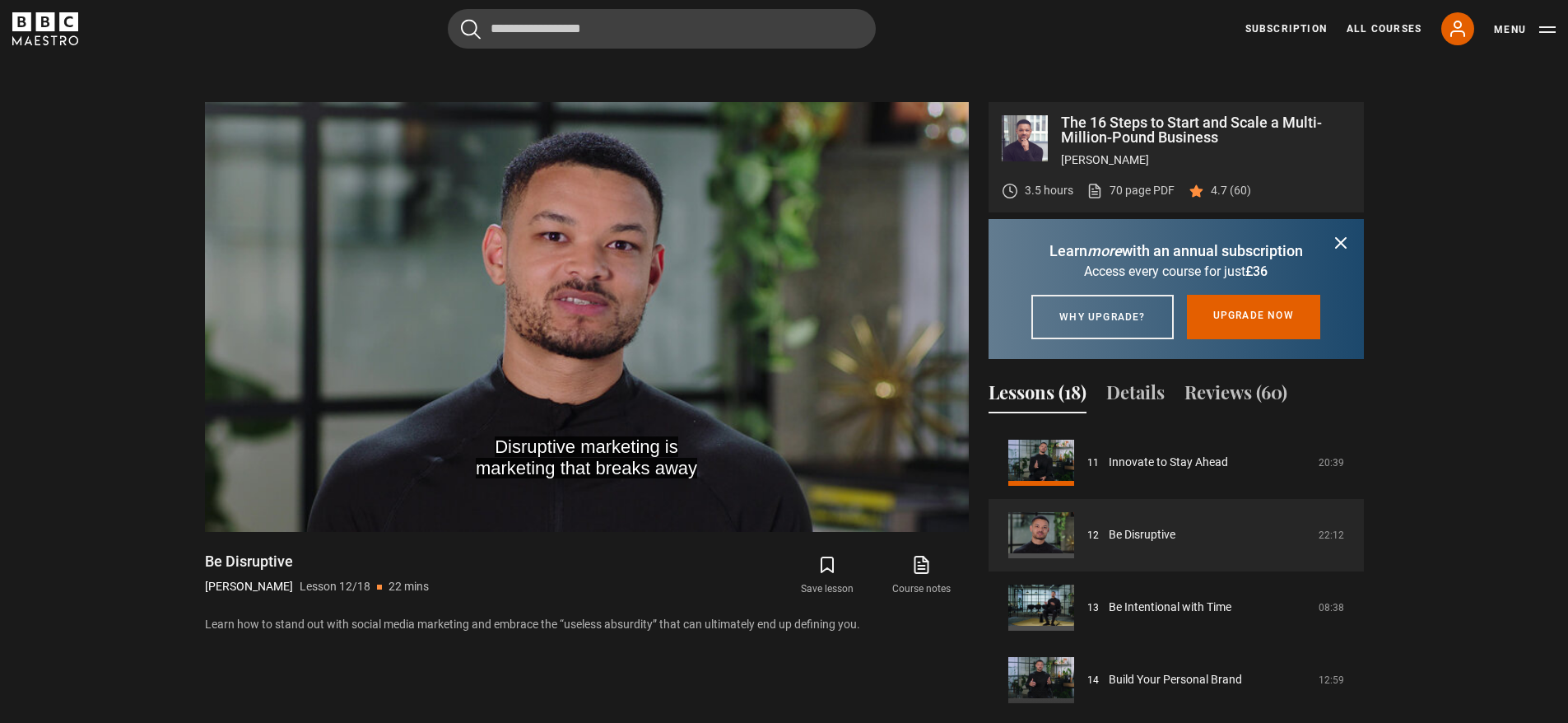
scroll to position [692, 0]
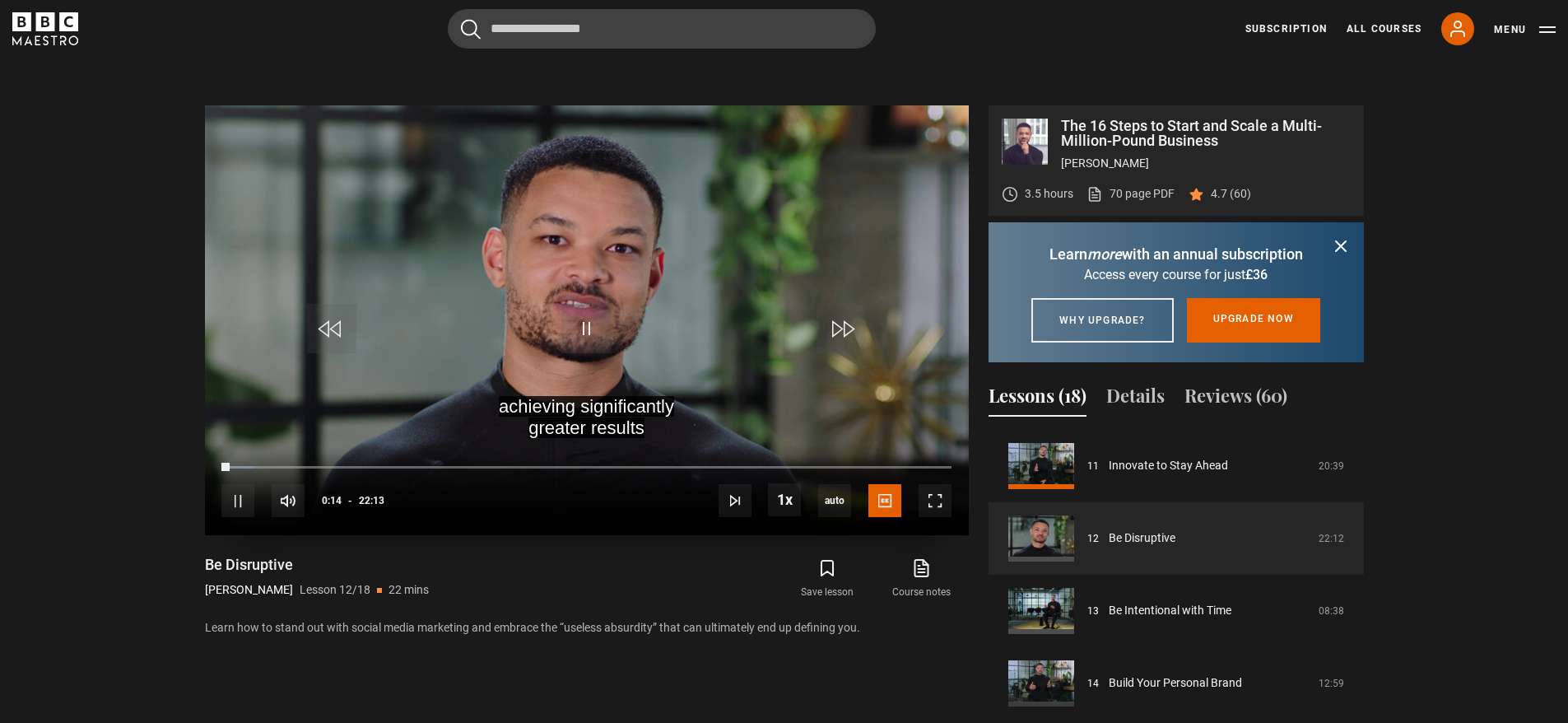
click at [550, 312] on video "Video Player" at bounding box center [587, 320] width 764 height 430
drag, startPoint x: 230, startPoint y: 468, endPoint x: 199, endPoint y: 467, distance: 31.0
click at [199, 467] on div "The 16 Steps to Start and Scale a Multi-Million-Pound Business [PERSON_NAME] 3.…" at bounding box center [784, 445] width 1185 height 680
click at [225, 464] on div "Loaded : 7.50% 01:00 00:40" at bounding box center [586, 467] width 729 height 5
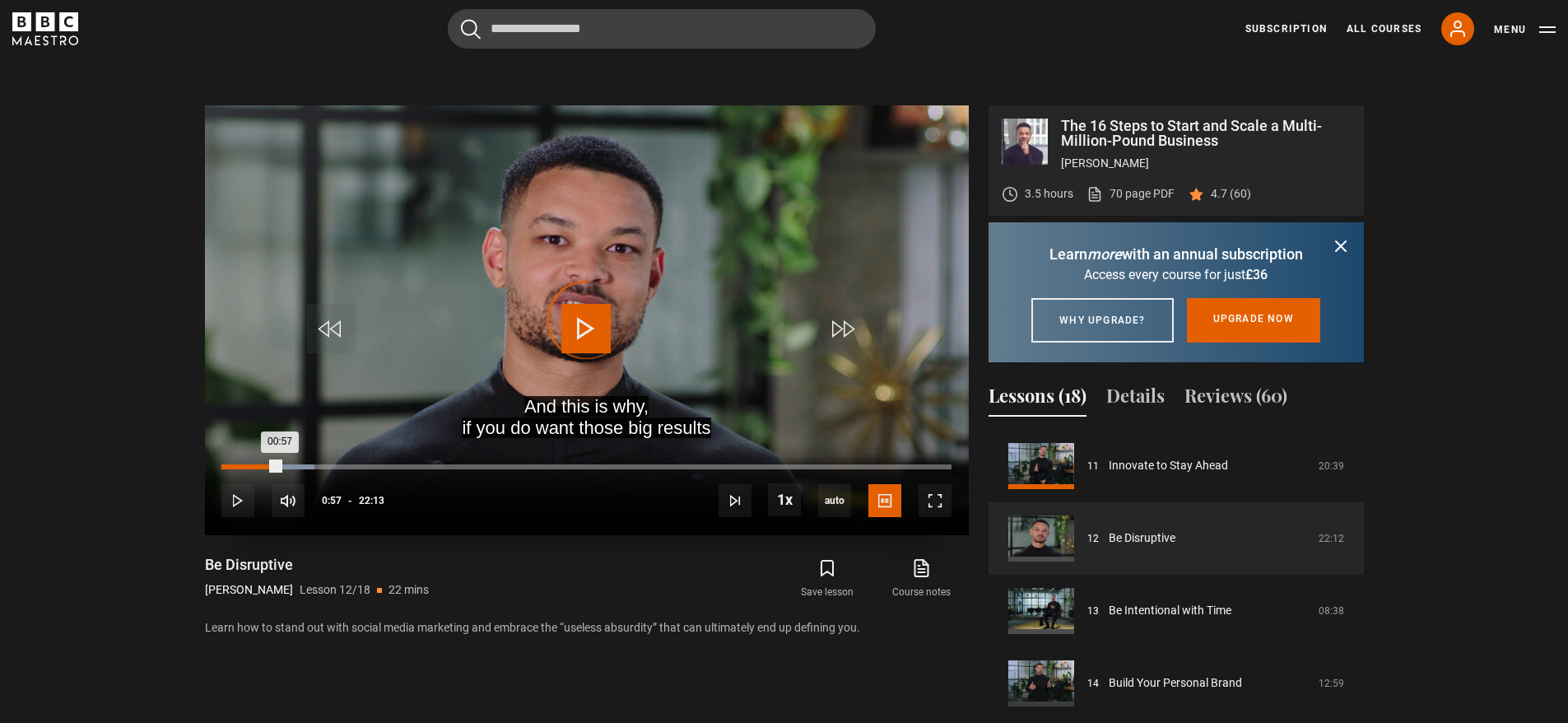
click at [253, 465] on div "00:57" at bounding box center [254, 467] width 3 height 5
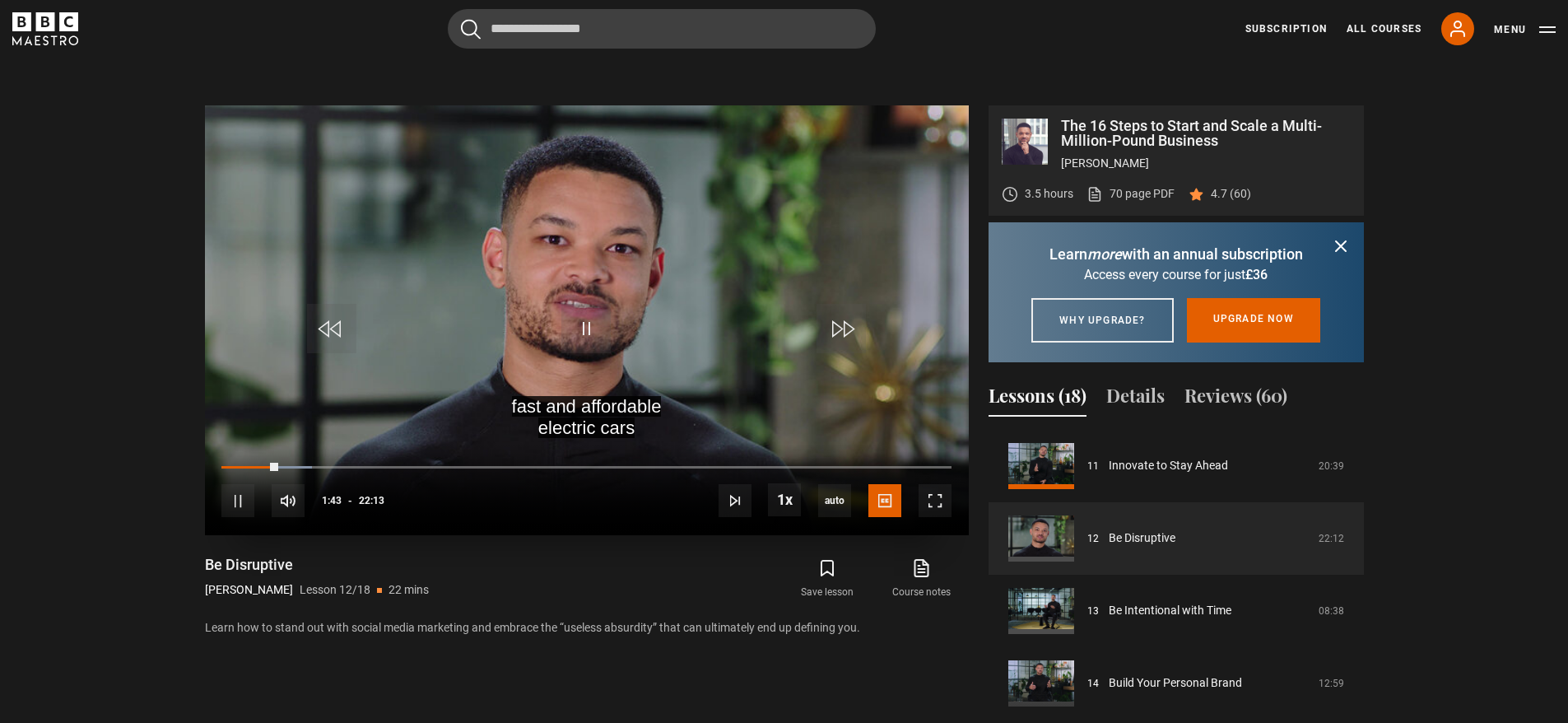
click at [778, 516] on div "1x Playback Rate 2x 1.5x 1x , selected 0.5x" at bounding box center [784, 500] width 33 height 35
click at [779, 508] on span "Video Player" at bounding box center [784, 500] width 33 height 33
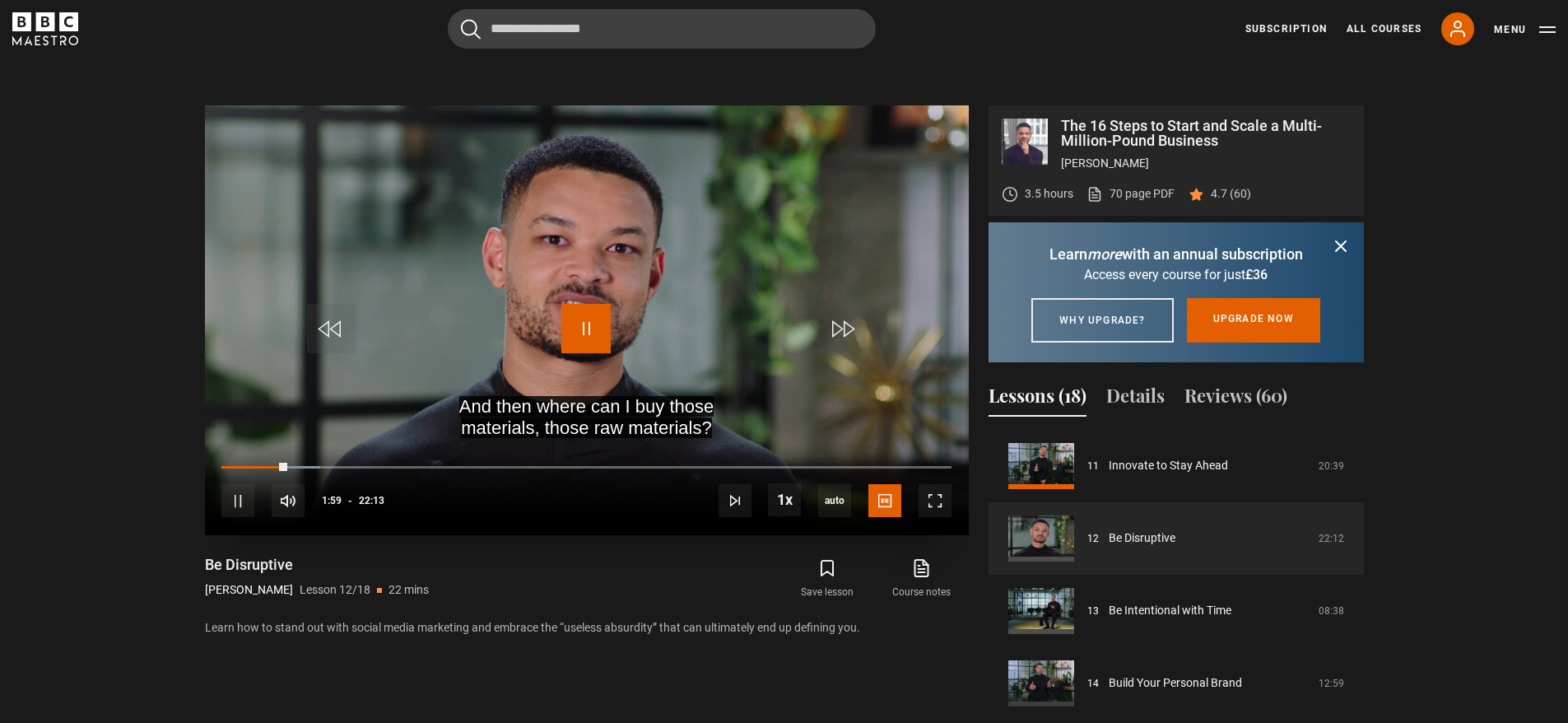
click at [583, 328] on span "Video Player" at bounding box center [585, 328] width 49 height 49
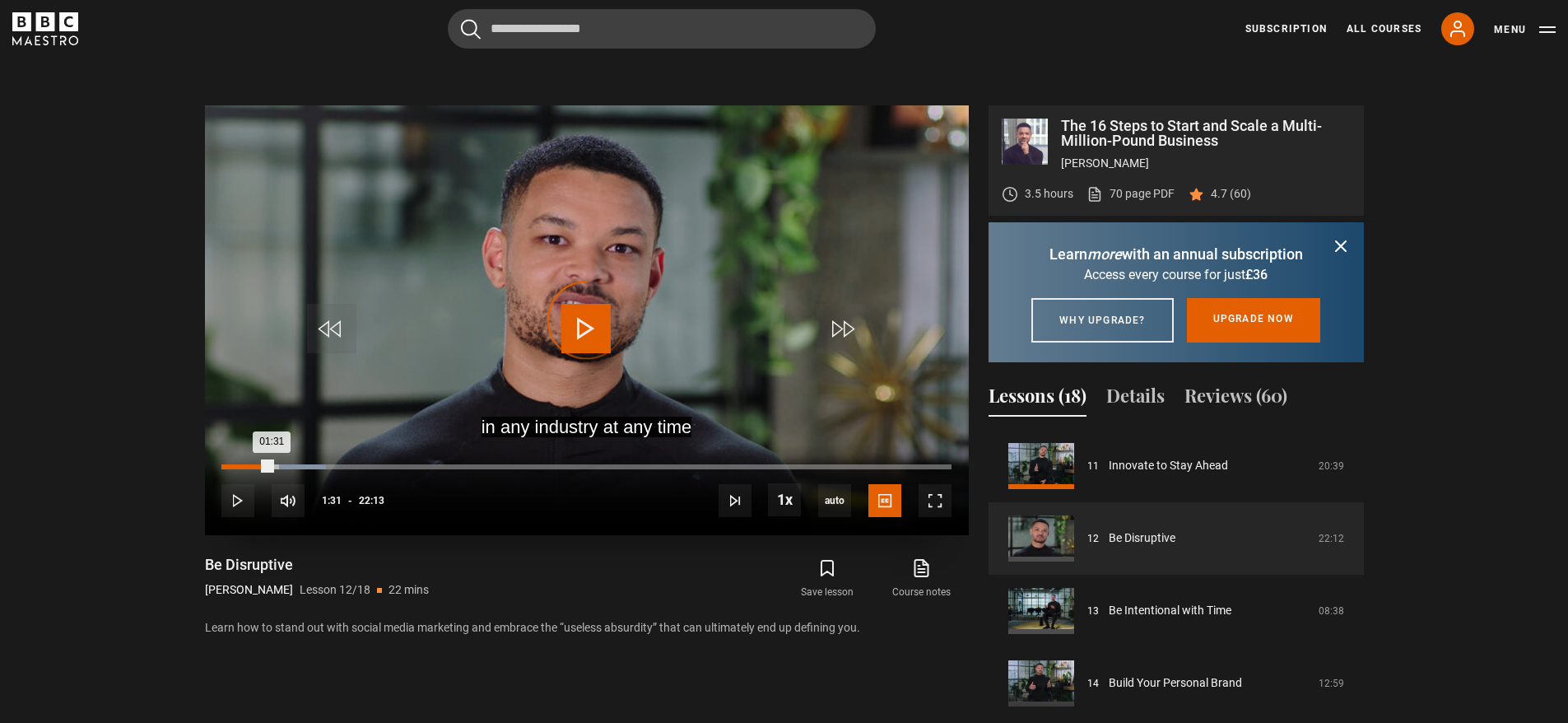
click at [272, 465] on div "Loaded : 14.25% 01:31 01:31" at bounding box center [586, 467] width 729 height 5
click at [307, 466] on div "02:34" at bounding box center [307, 467] width 3 height 5
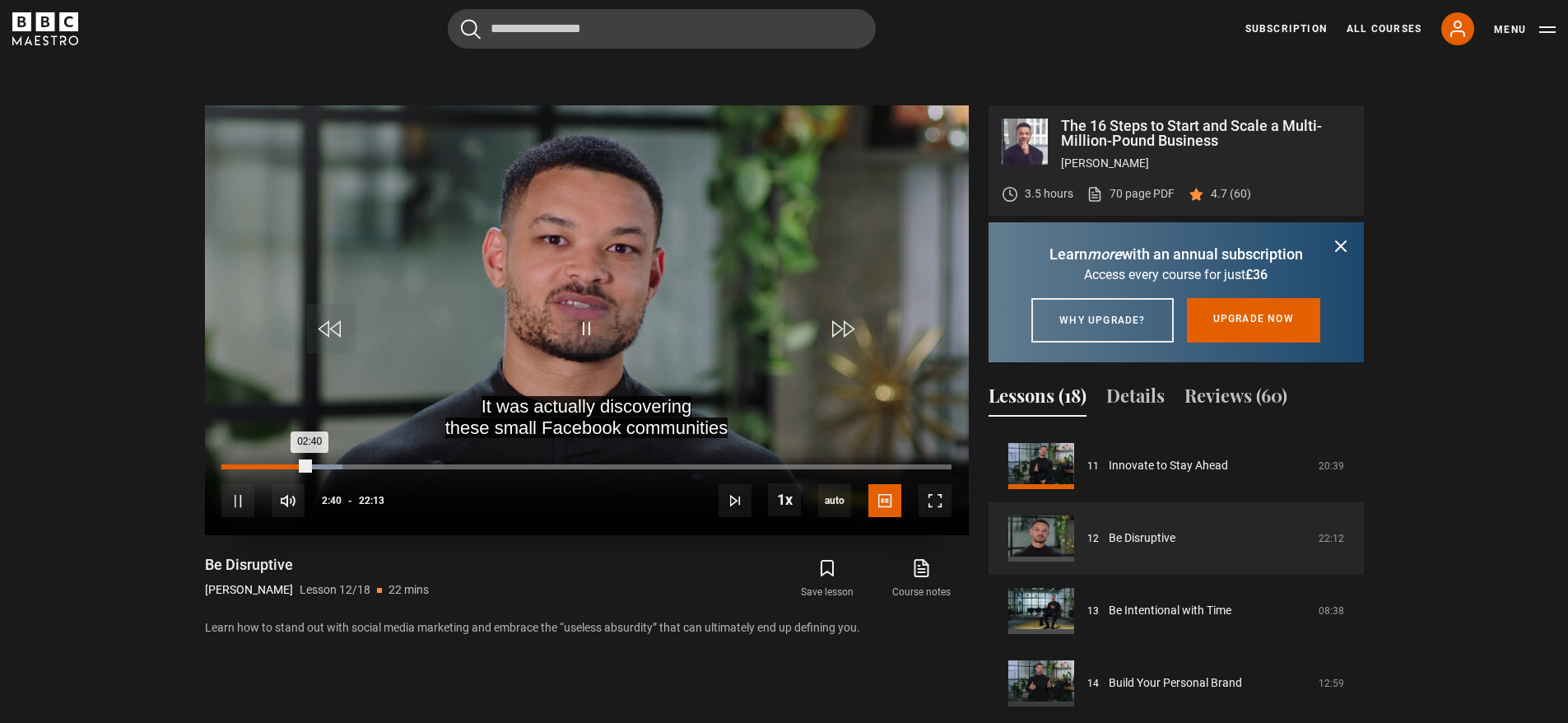
click at [275, 465] on div "01:37" at bounding box center [276, 467] width 3 height 5
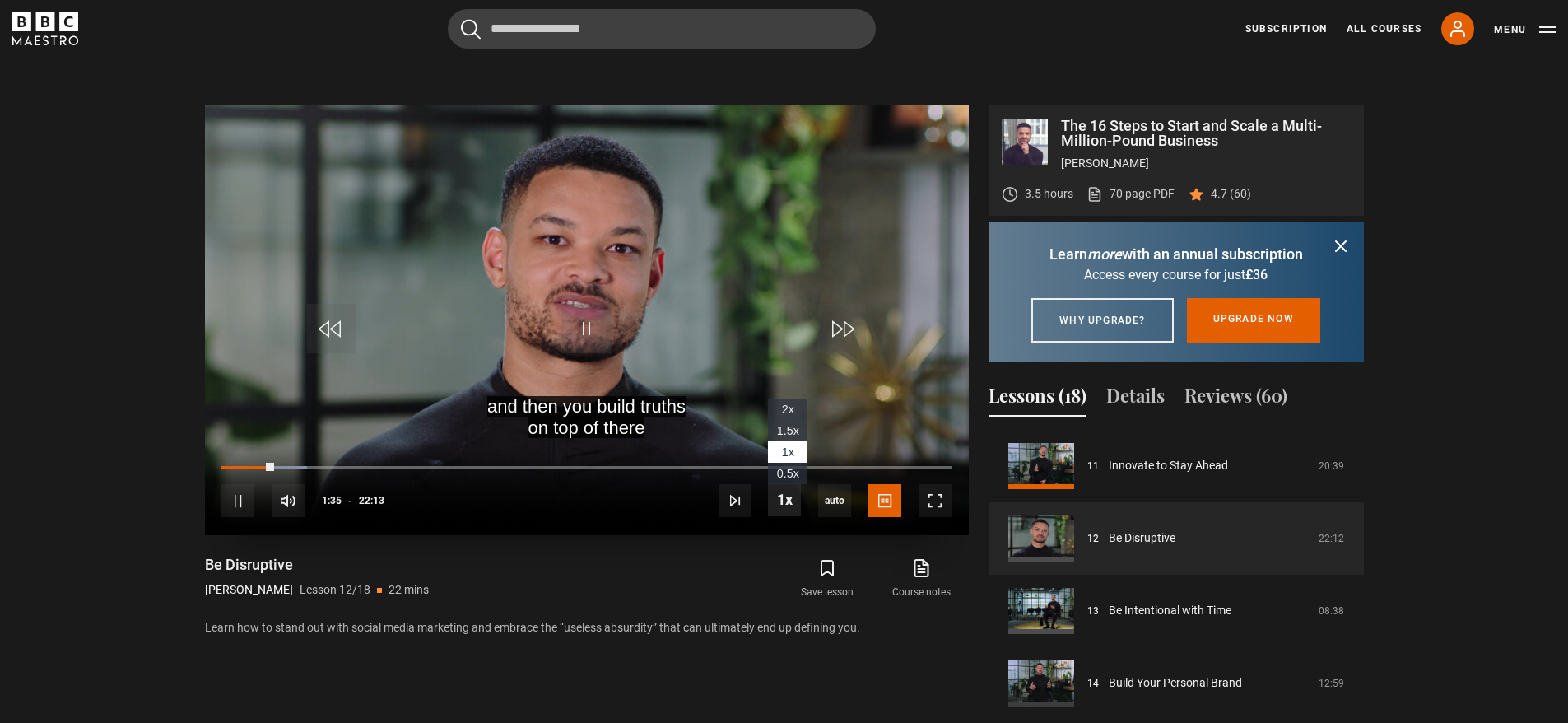
click at [778, 504] on span "Video Player" at bounding box center [784, 500] width 33 height 33
click at [230, 495] on span "Video Player" at bounding box center [238, 500] width 33 height 33
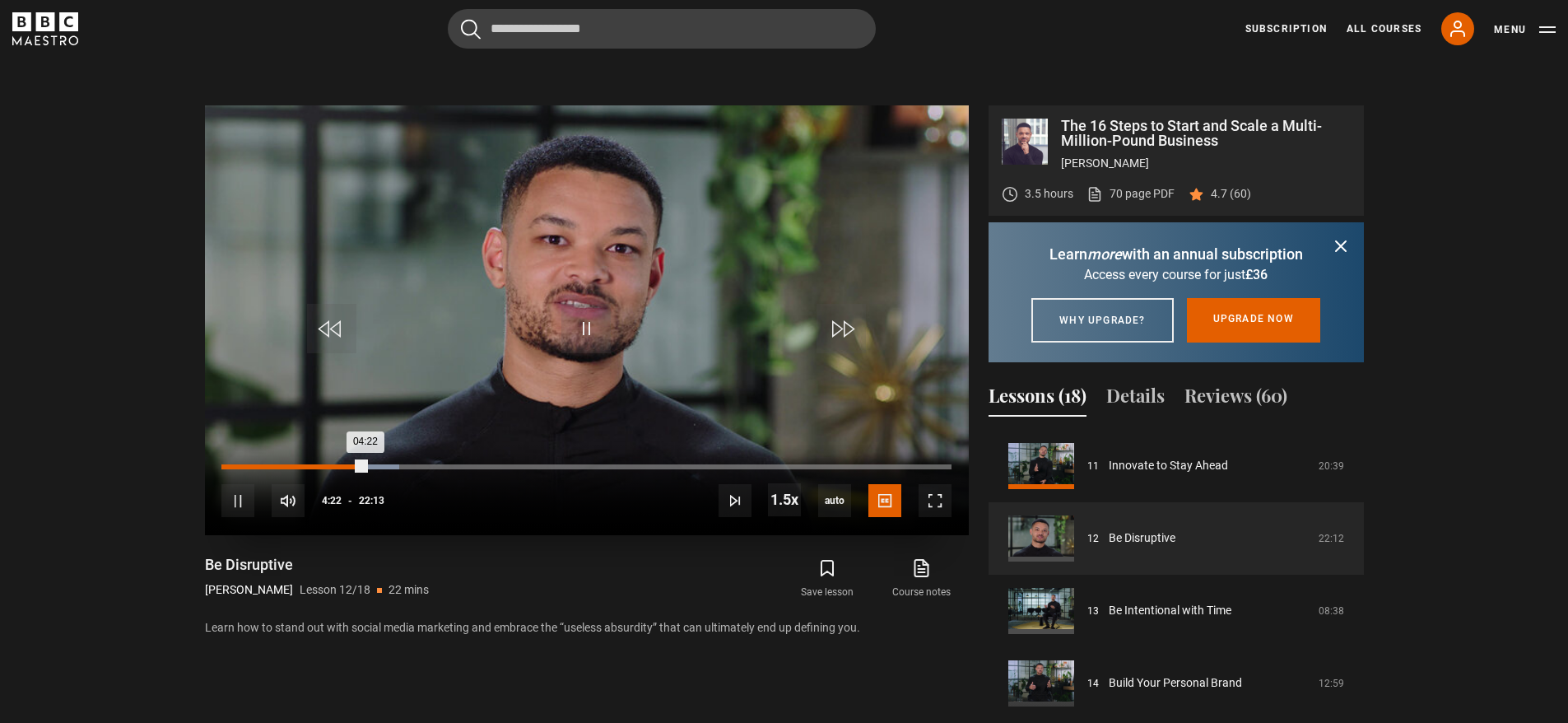
click at [354, 467] on div "04:22" at bounding box center [294, 467] width 144 height 5
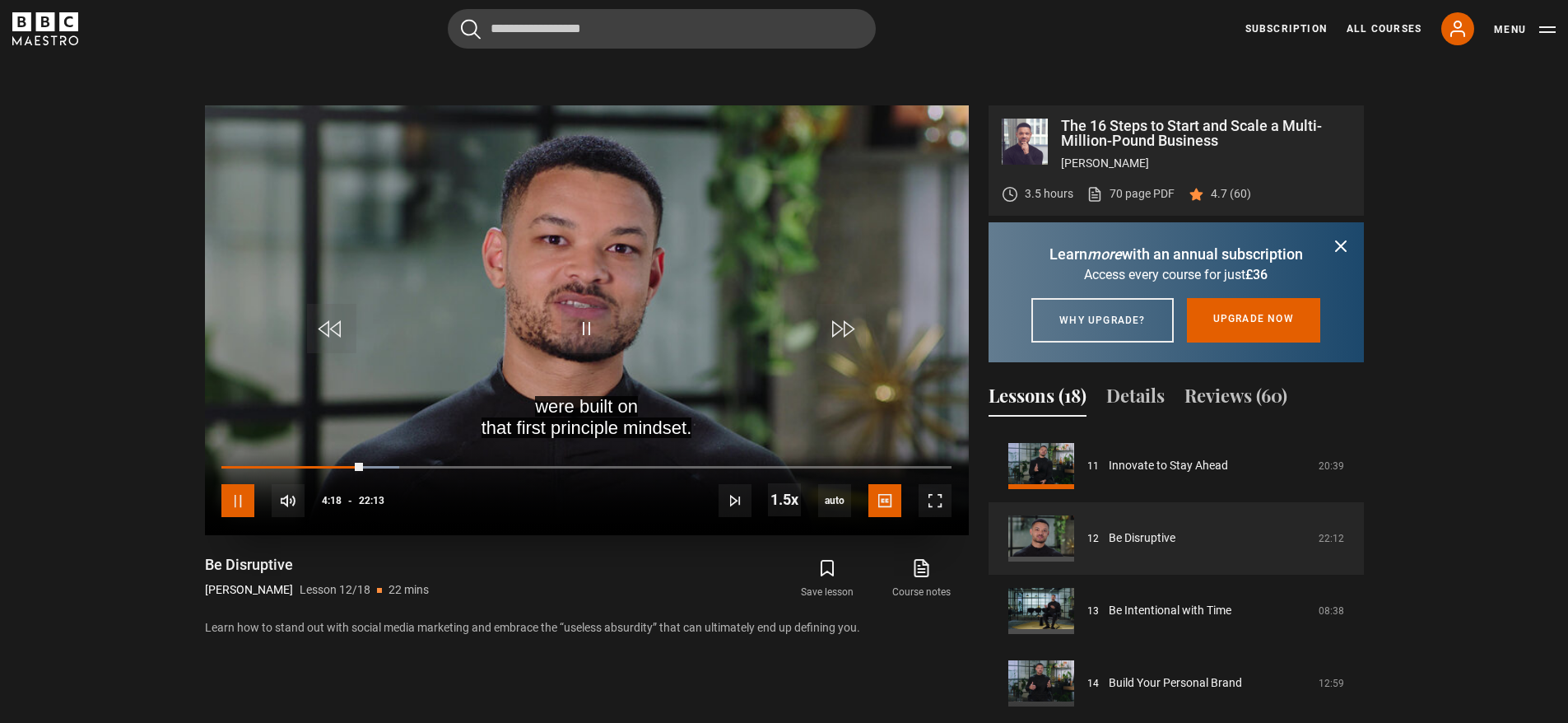
click at [231, 502] on span "Video Player" at bounding box center [238, 500] width 33 height 33
click at [784, 495] on span "Video Player" at bounding box center [784, 500] width 33 height 33
click at [353, 460] on div "10s Skip Back 10 seconds Pause 10s Skip Forward 10 seconds Loaded : 25.51% 04:0…" at bounding box center [587, 489] width 764 height 92
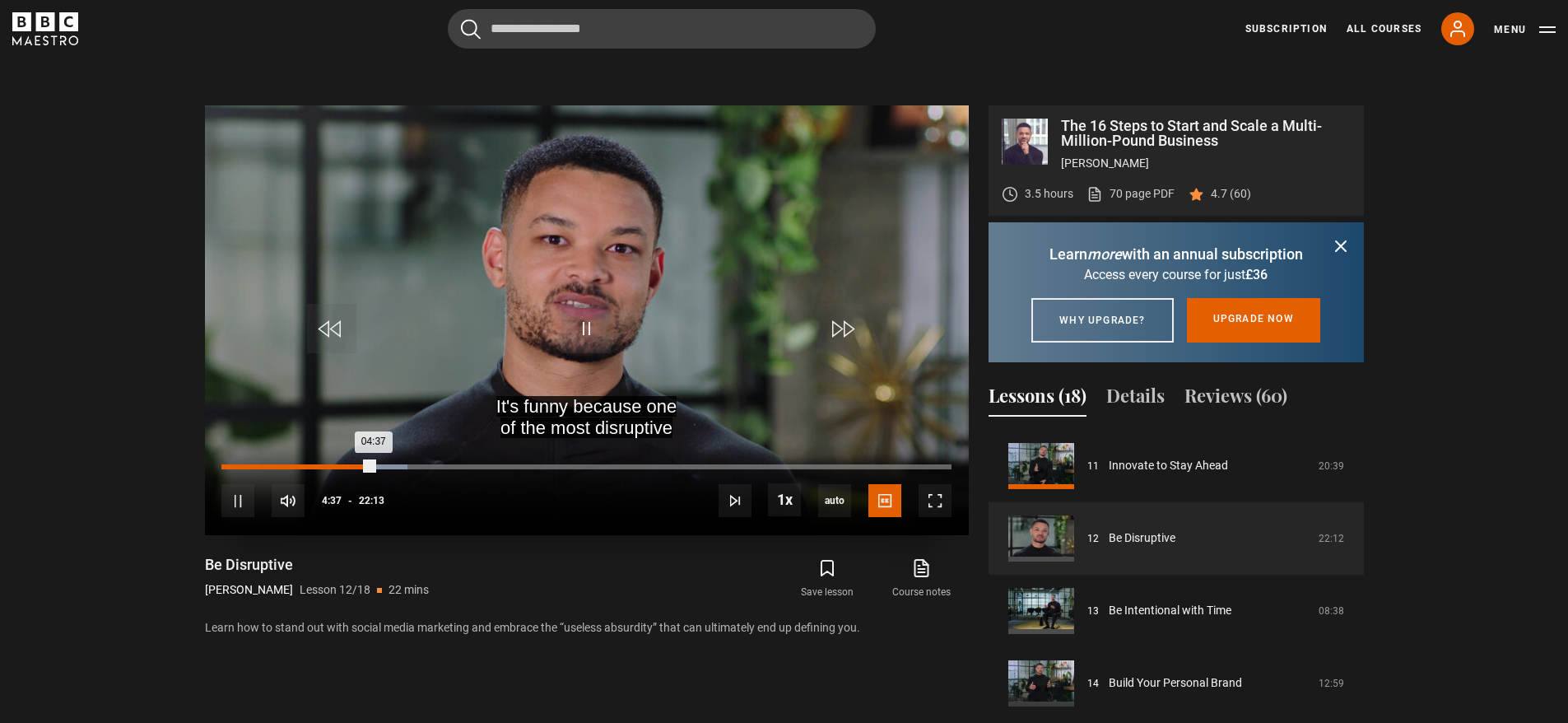
click at [353, 467] on div "Loaded : 25.51% 04:09 04:37" at bounding box center [586, 467] width 729 height 5
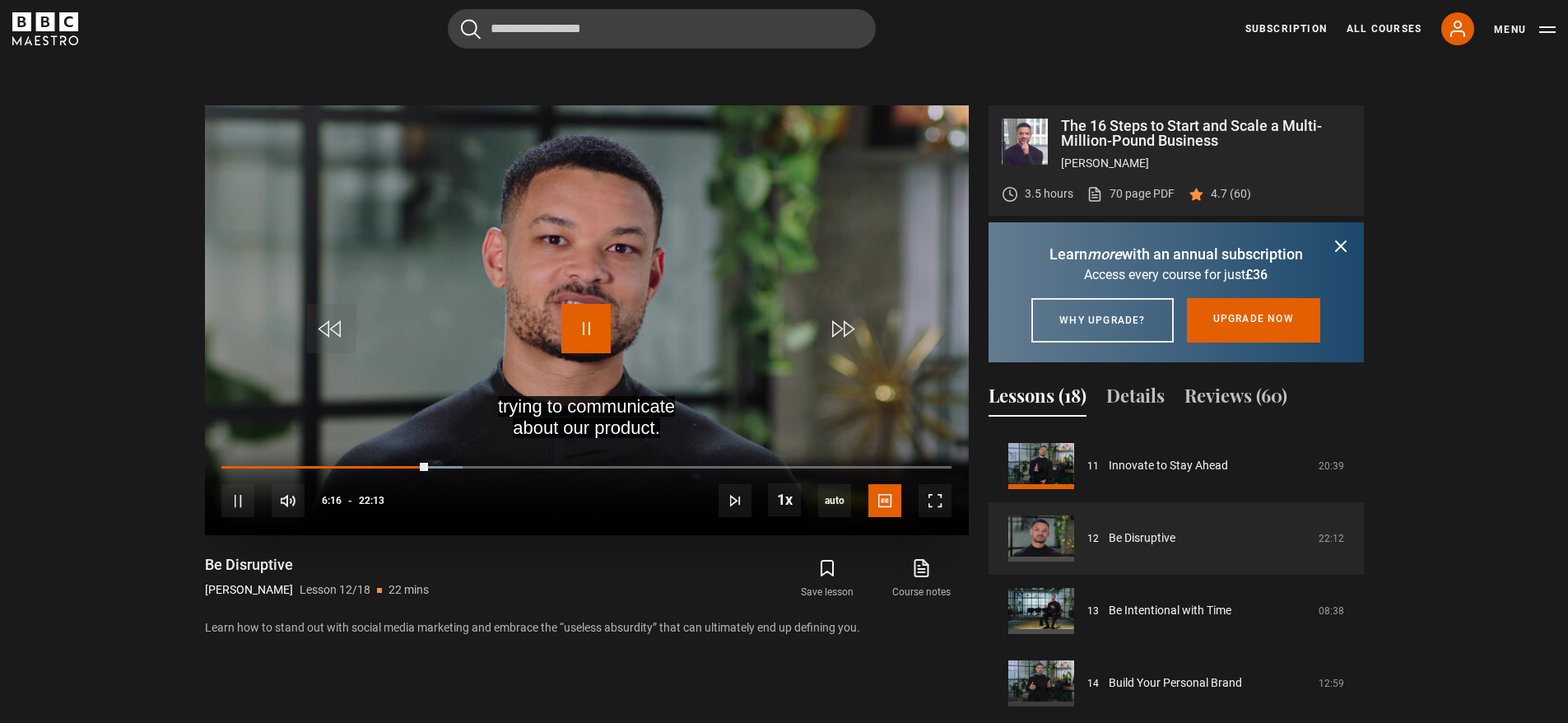
click at [587, 326] on span "Video Player" at bounding box center [585, 328] width 49 height 49
click at [590, 316] on span "Video Player" at bounding box center [585, 328] width 49 height 49
